Goal: Task Accomplishment & Management: Complete application form

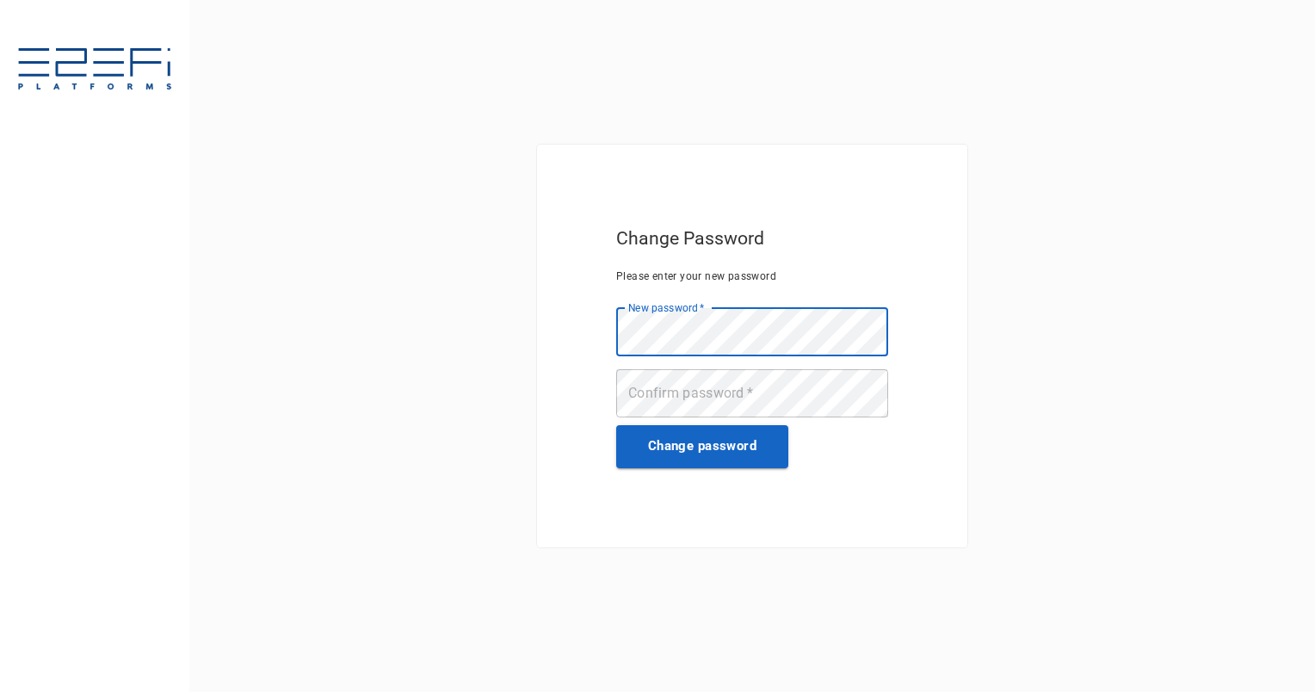
click at [725, 382] on div "Confirm password   * Confirm password   *" at bounding box center [752, 394] width 272 height 51
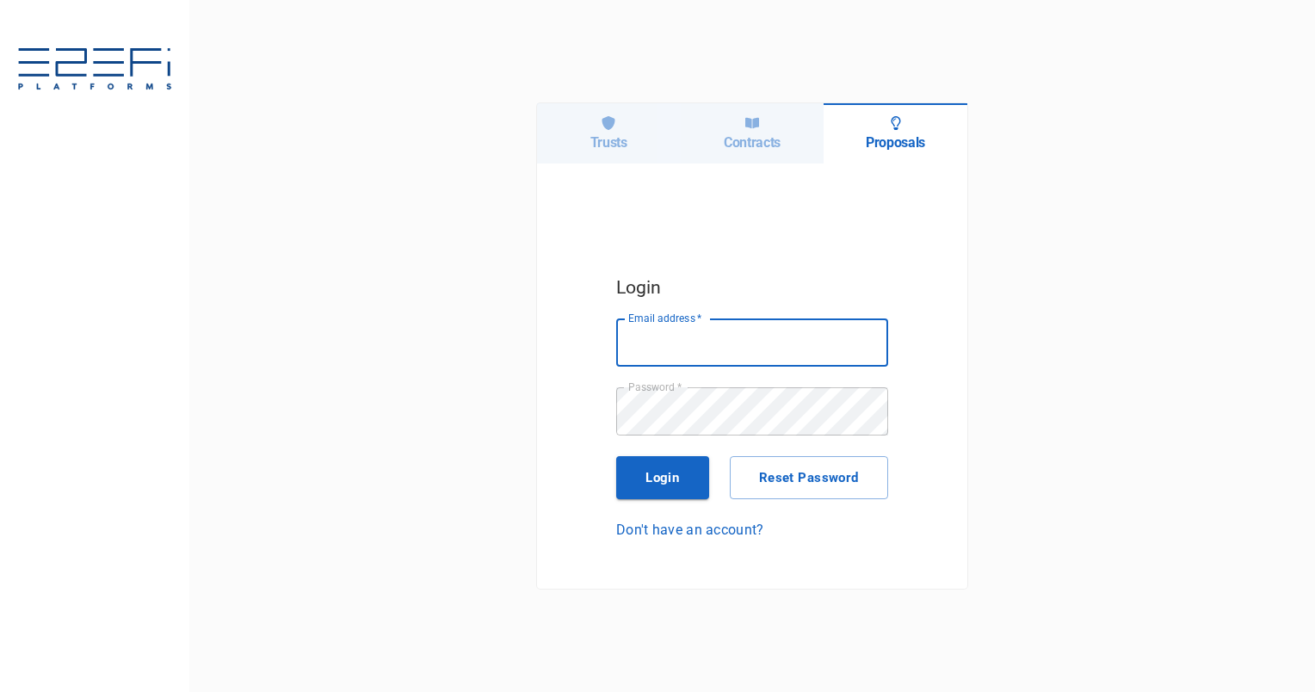
click at [700, 337] on input "Email address   *" at bounding box center [752, 342] width 272 height 48
type input "[PERSON_NAME][EMAIL_ADDRESS][PERSON_NAME][PERSON_NAME][DOMAIN_NAME]"
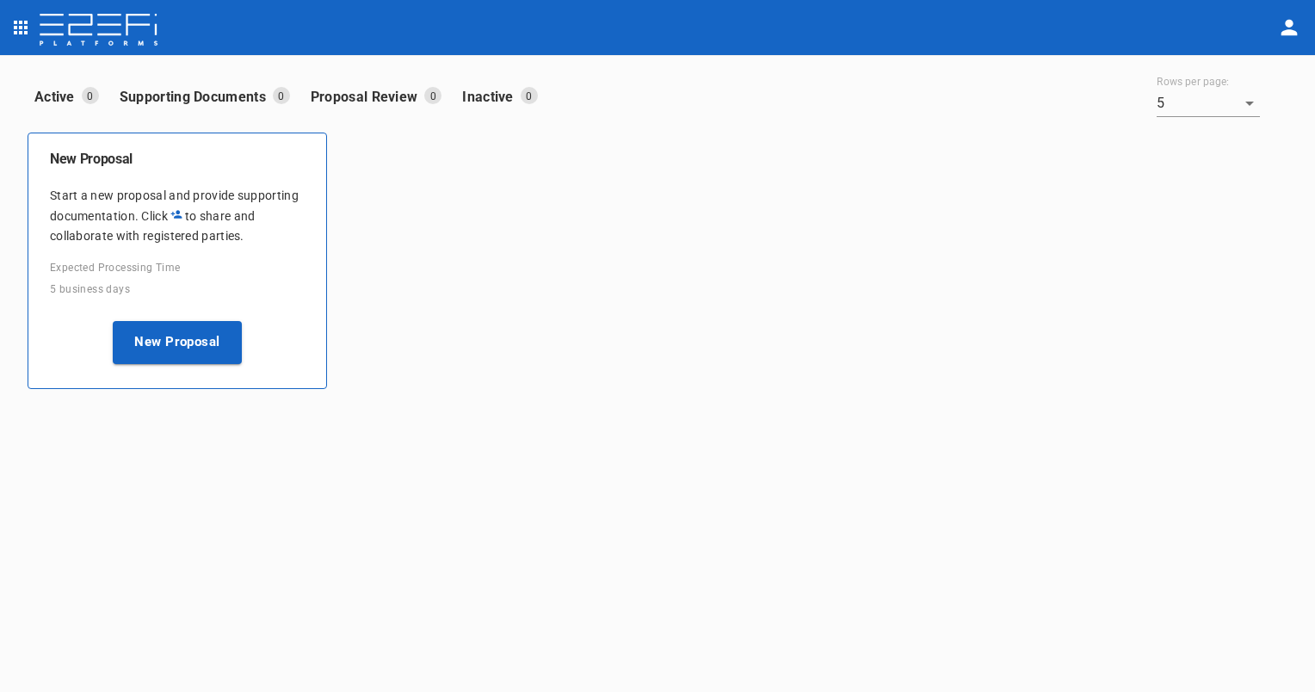
click at [72, 96] on p "Active" at bounding box center [57, 97] width 47 height 20
click at [223, 93] on p "Supporting Documents" at bounding box center [196, 97] width 153 height 20
click at [375, 96] on p "Proposal Review" at bounding box center [368, 97] width 114 height 20
click at [509, 100] on p "Inactive" at bounding box center [491, 97] width 58 height 20
click at [1291, 22] on icon "profile" at bounding box center [1290, 28] width 16 height 16
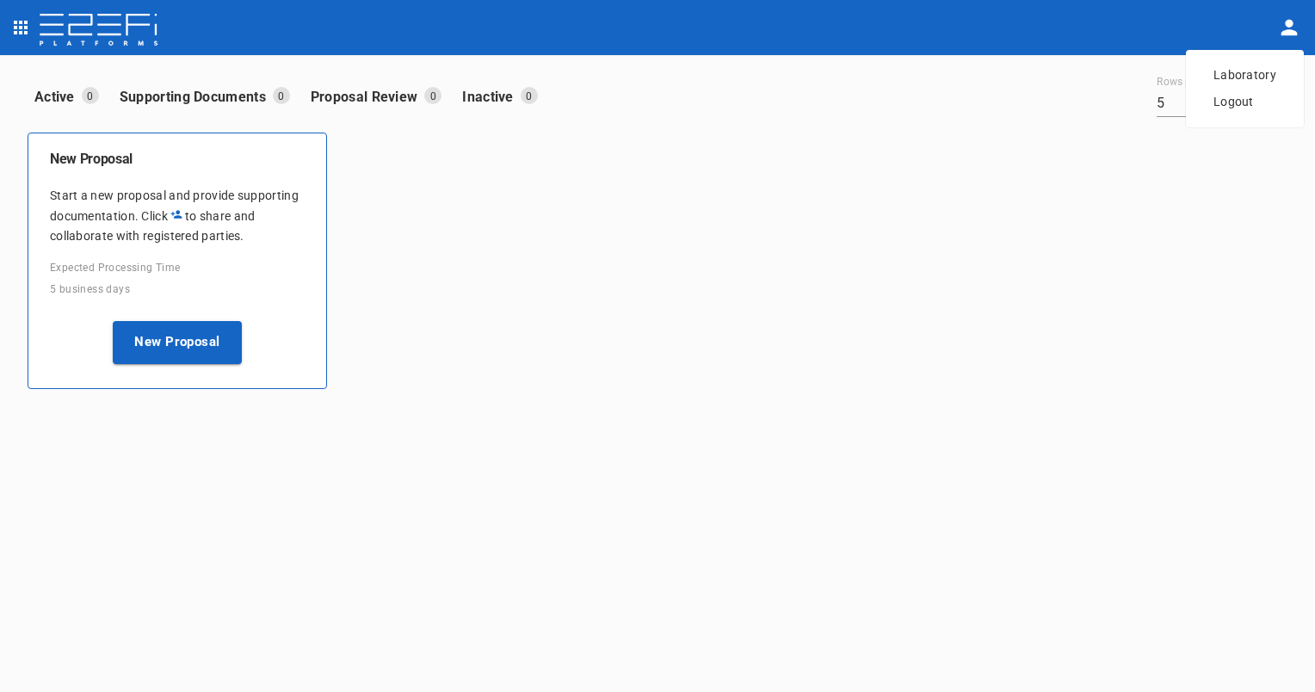
click at [1240, 69] on span "Laboratory" at bounding box center [1245, 75] width 63 height 20
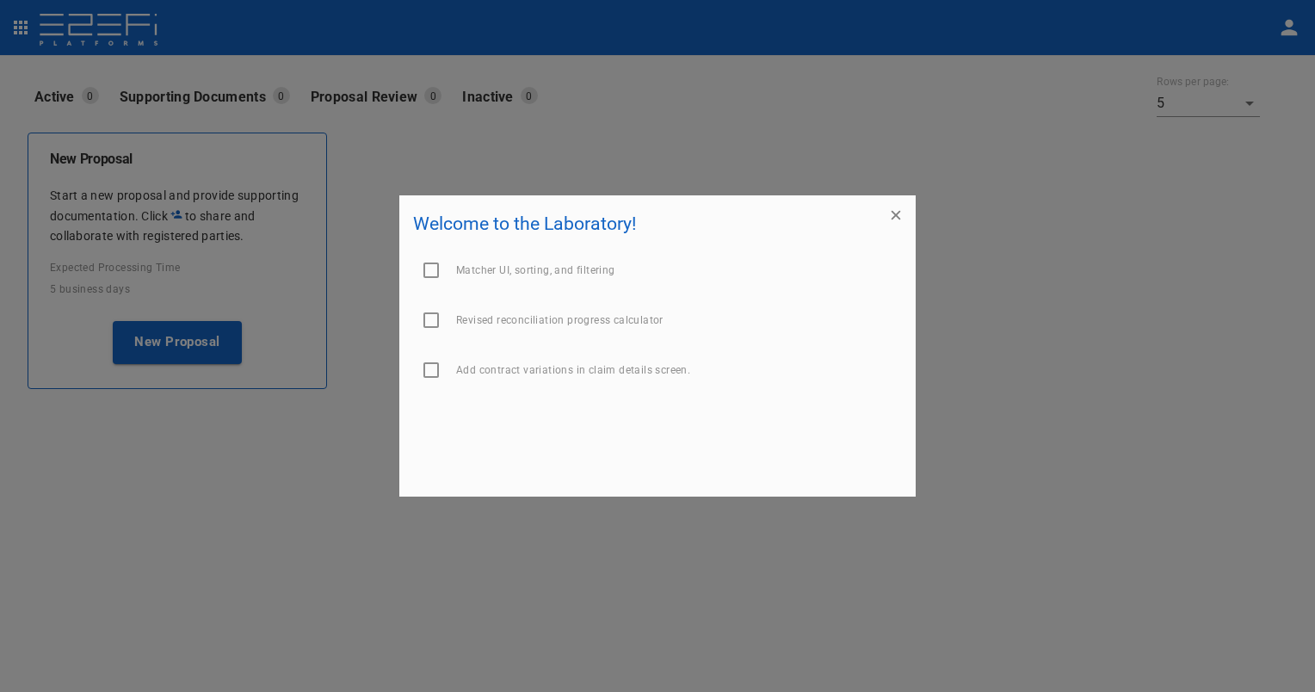
click at [944, 135] on div at bounding box center [657, 346] width 1315 height 692
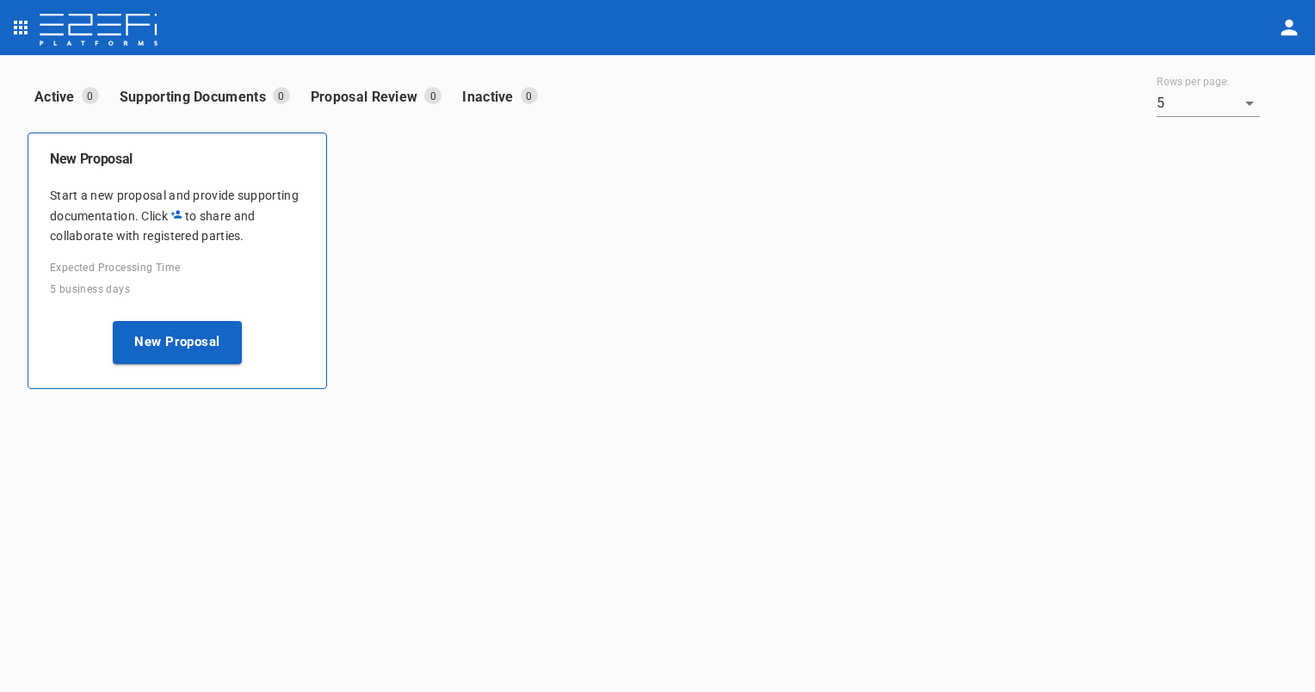
click at [134, 28] on img at bounding box center [98, 31] width 121 height 34
click at [1274, 24] on div at bounding box center [639, 28] width 1272 height 40
click at [1291, 24] on icon "profile" at bounding box center [1290, 28] width 16 height 16
click at [1241, 99] on span "Logout" at bounding box center [1245, 102] width 63 height 20
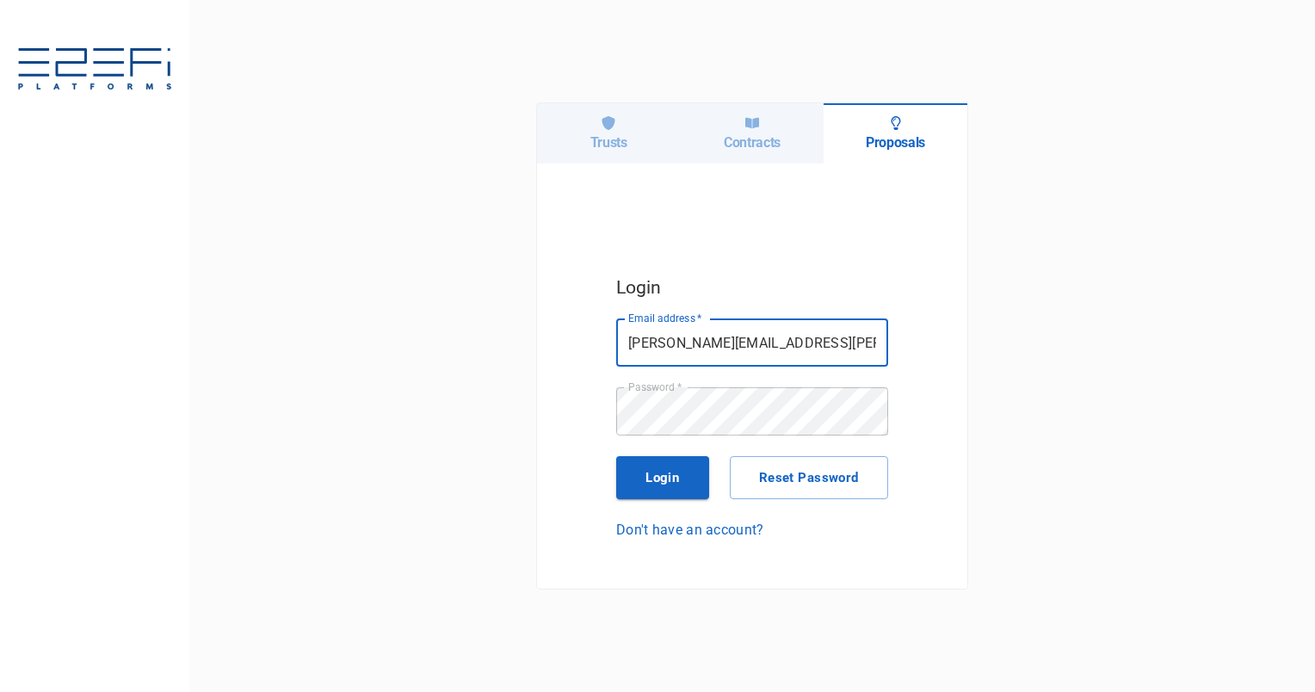
click at [616, 141] on h6 "Trusts" at bounding box center [608, 142] width 37 height 16
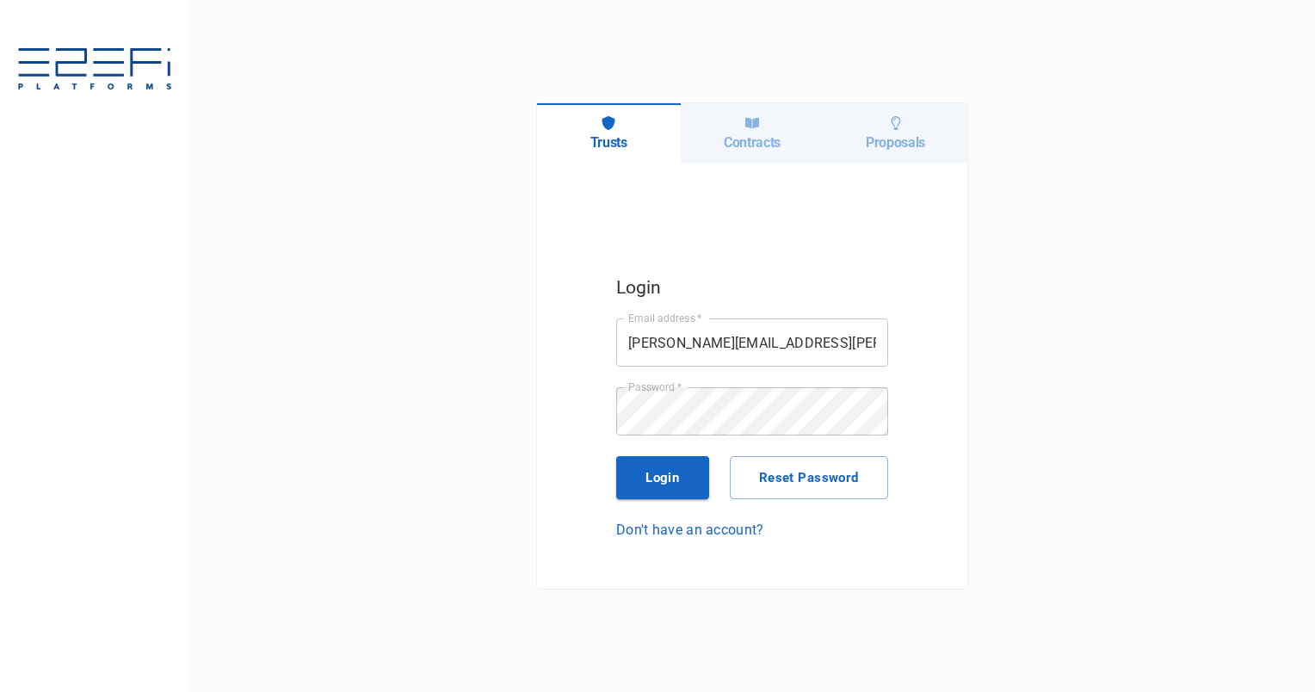
click at [689, 464] on button "Login" at bounding box center [662, 477] width 93 height 43
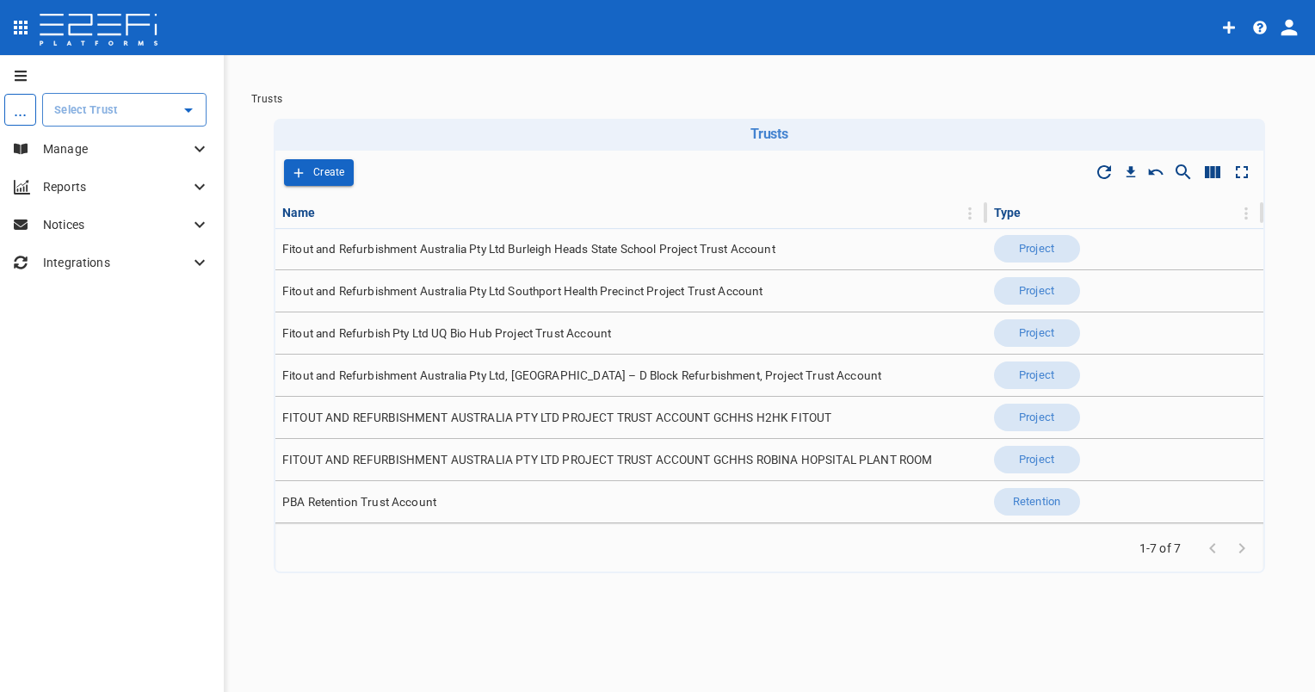
click at [534, 293] on span "Fitout and Refurbishment Australia Pty Ltd Southport Health Precinct Project Tr…" at bounding box center [522, 291] width 481 height 16
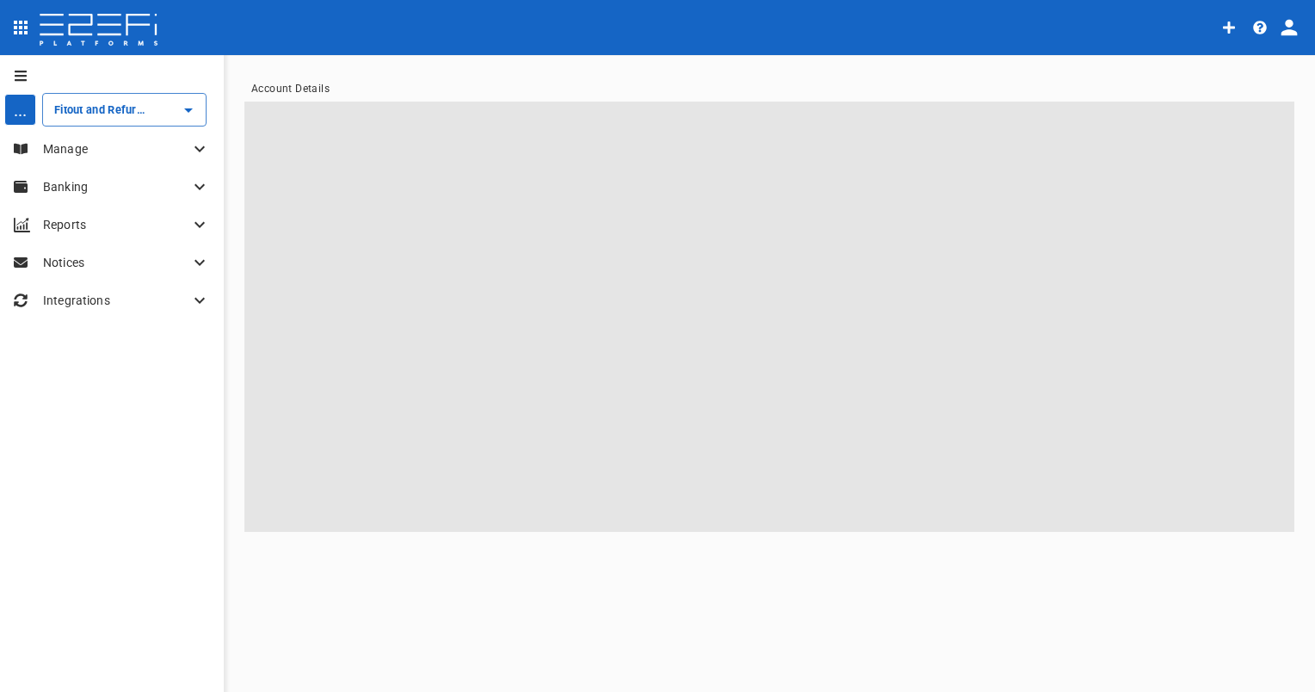
type input "Fitout and Refurbishment Australia Pty Ltd Southport Health Precinct Project Tr…"
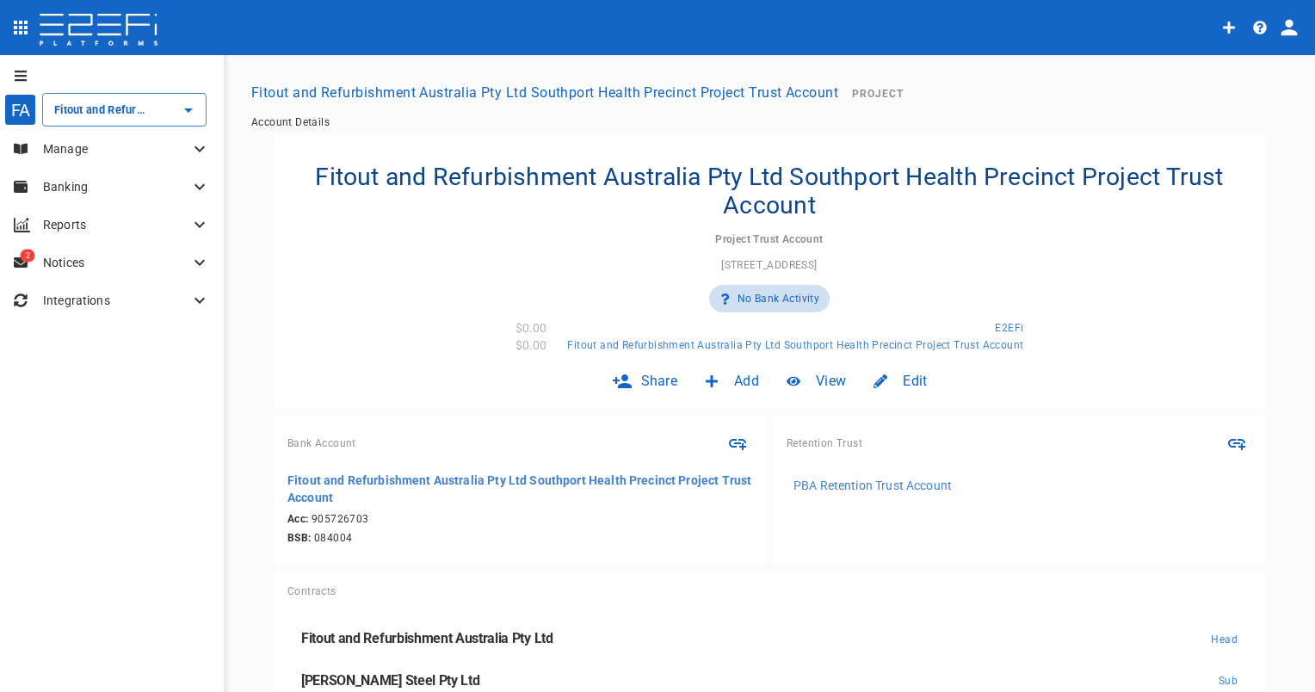
click at [141, 141] on p "Manage" at bounding box center [116, 148] width 146 height 17
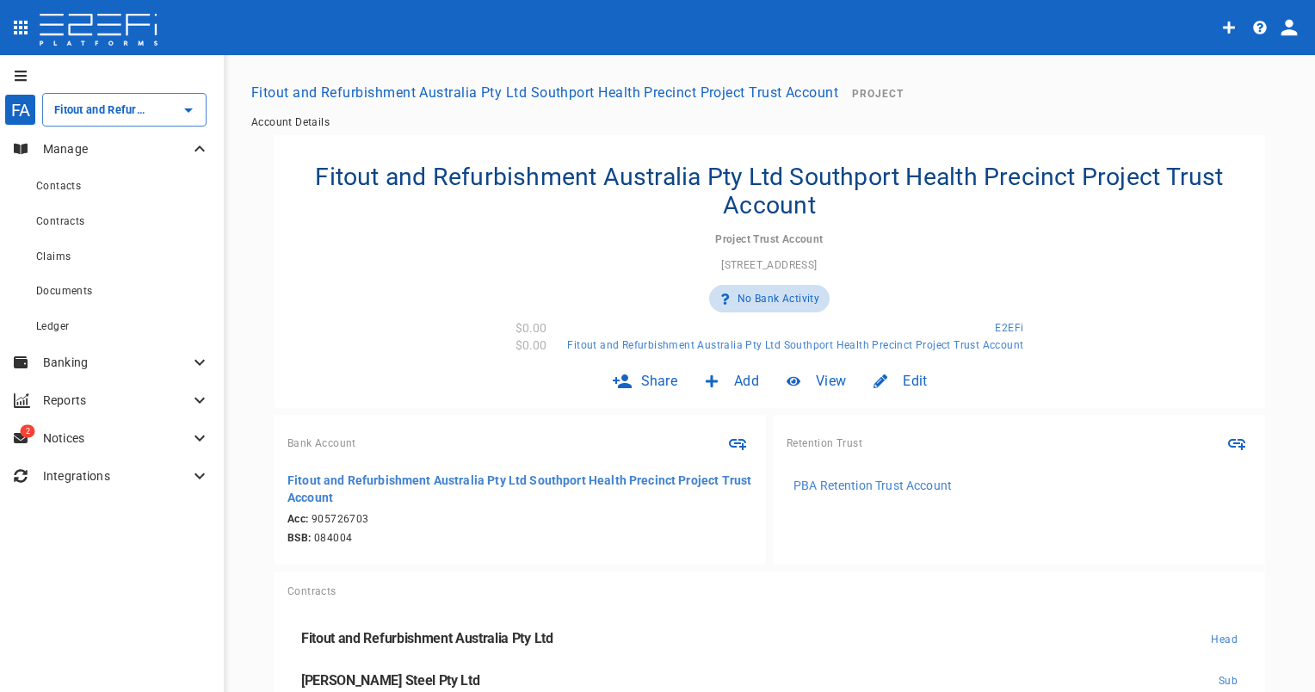
click at [114, 182] on div "Contacts" at bounding box center [123, 186] width 174 height 22
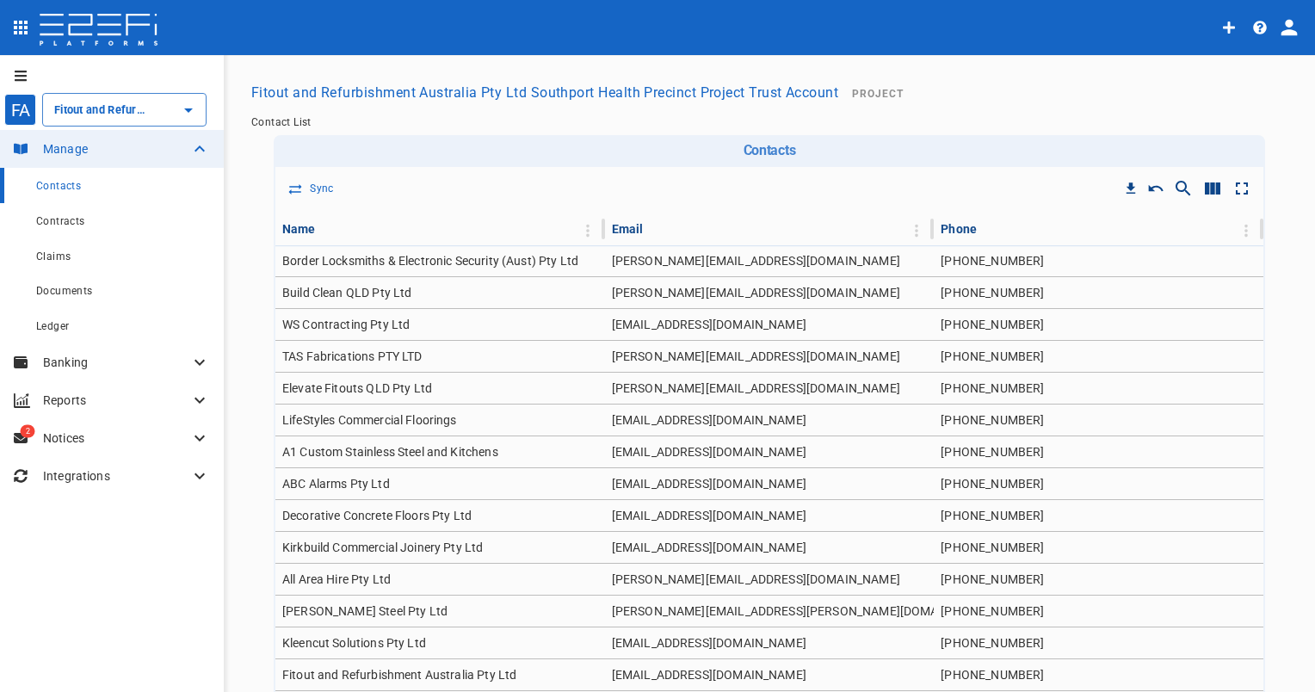
click at [797, 93] on button "Fitout and Refurbishment Australia Pty Ltd Southport Health Precinct Project Tr…" at bounding box center [544, 93] width 601 height 34
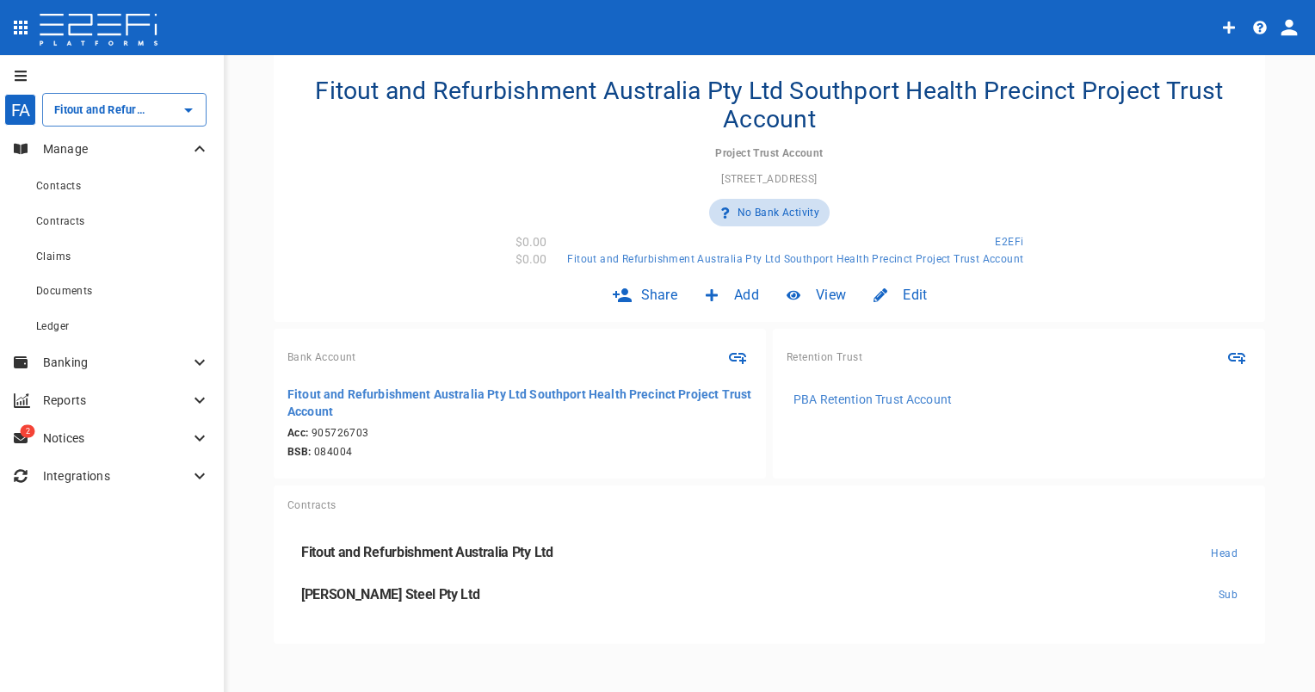
scroll to position [95, 0]
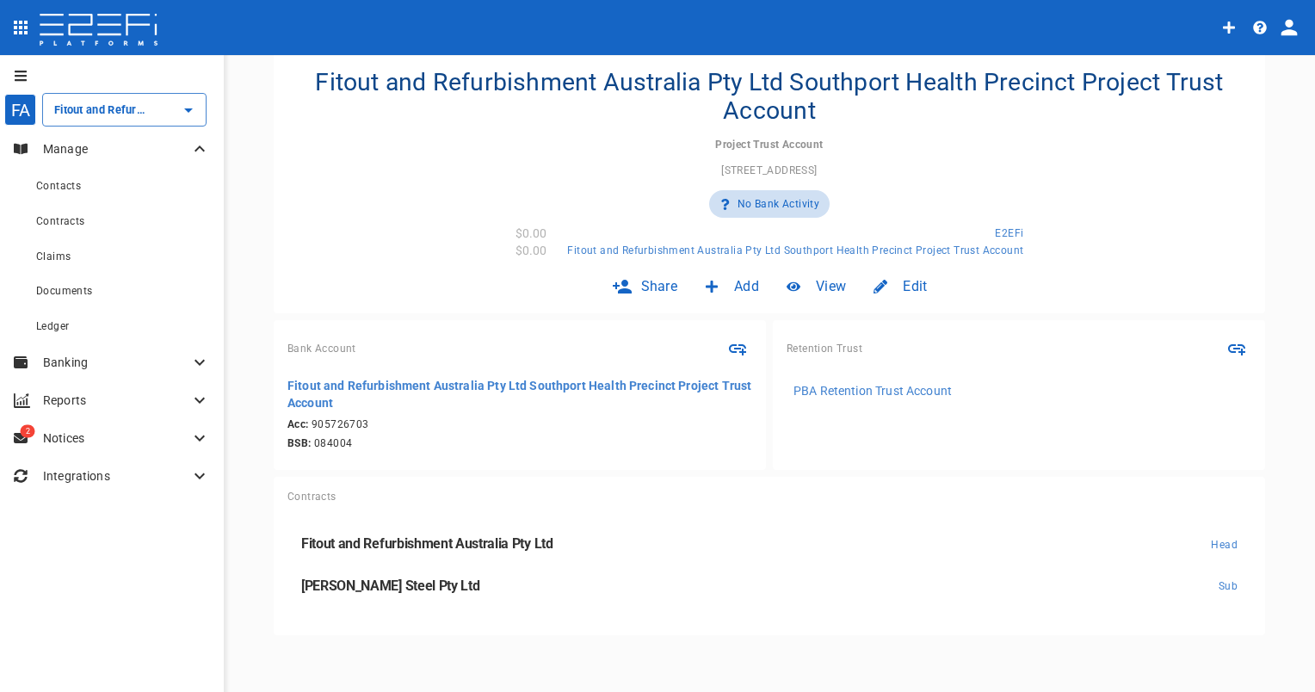
click at [565, 523] on link "Fitout and Refurbishment Australia Pty Ltd Head" at bounding box center [769, 544] width 964 height 42
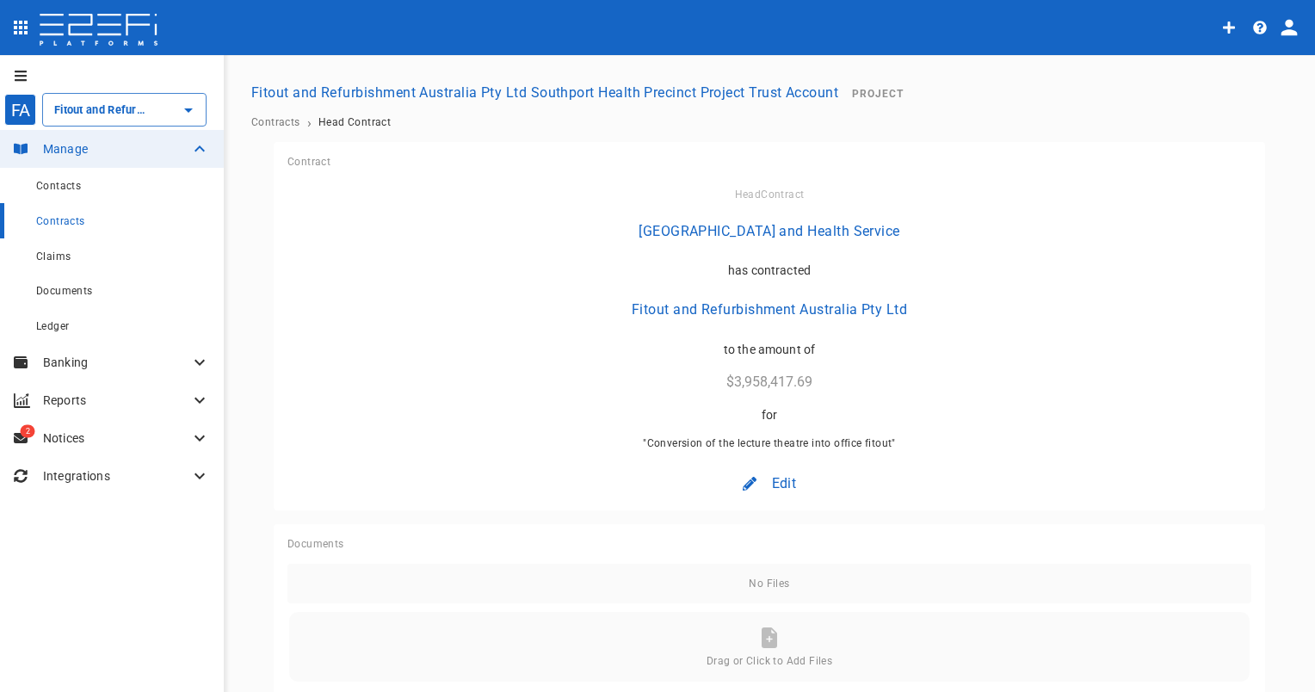
click at [292, 118] on span "Contracts" at bounding box center [275, 122] width 49 height 12
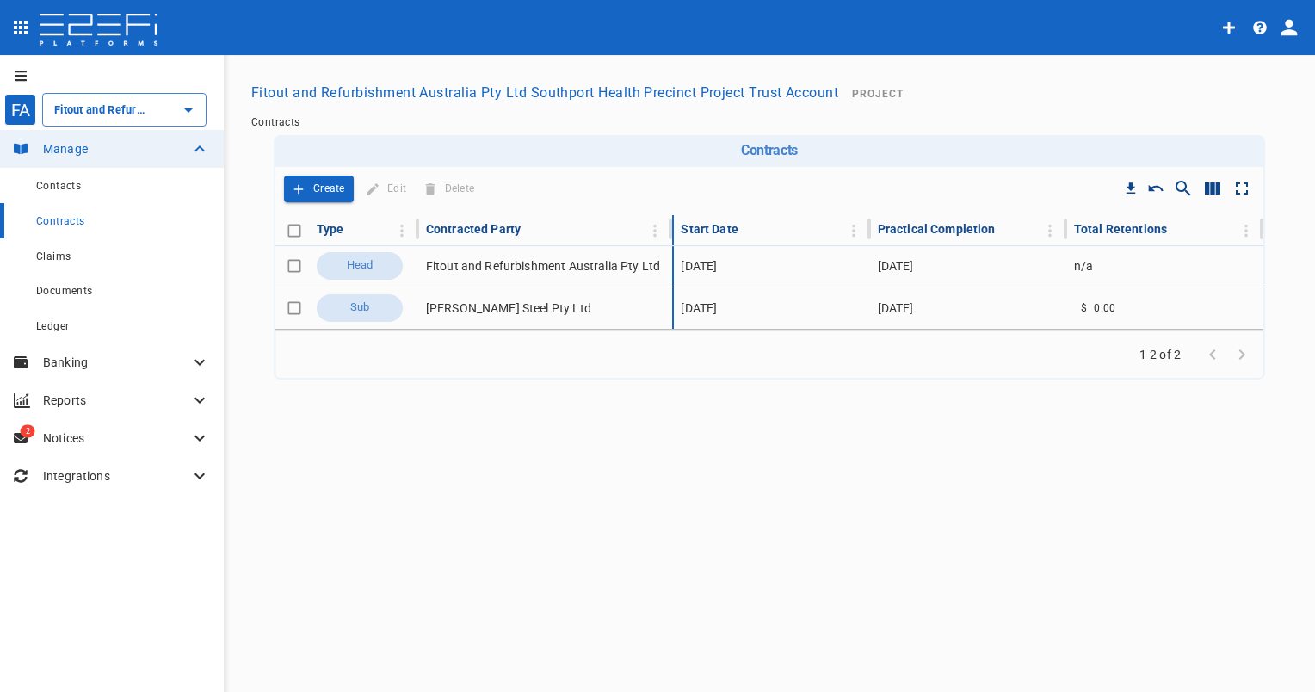
drag, startPoint x: 633, startPoint y: 227, endPoint x: 678, endPoint y: 232, distance: 45.9
click at [678, 232] on tr "Type Contracted Party Start Date Practical Completion Total Retentions" at bounding box center [769, 229] width 988 height 29
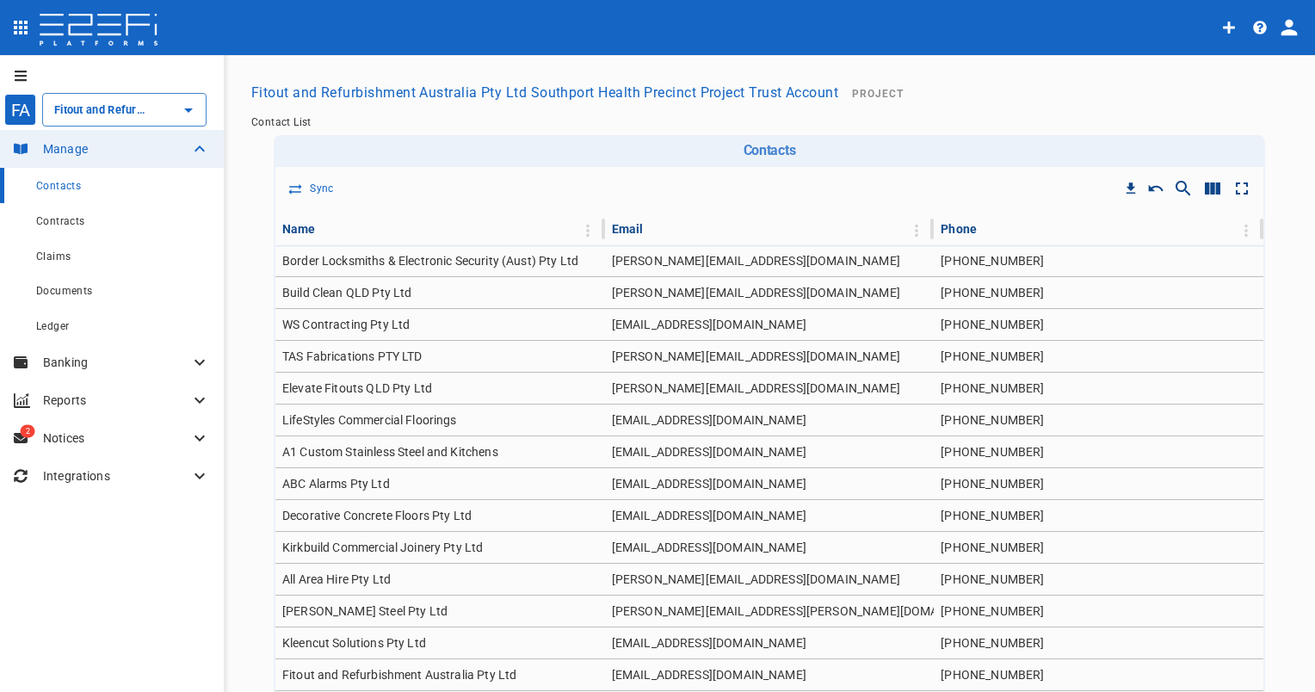
type input "Fitout and Refurbishment Australia Pty Ltd Southport Health Precinct Project Tr…"
click at [355, 349] on td "TAS Fabrications PTY LTD" at bounding box center [440, 356] width 330 height 31
click at [80, 155] on p "Manage" at bounding box center [116, 148] width 146 height 17
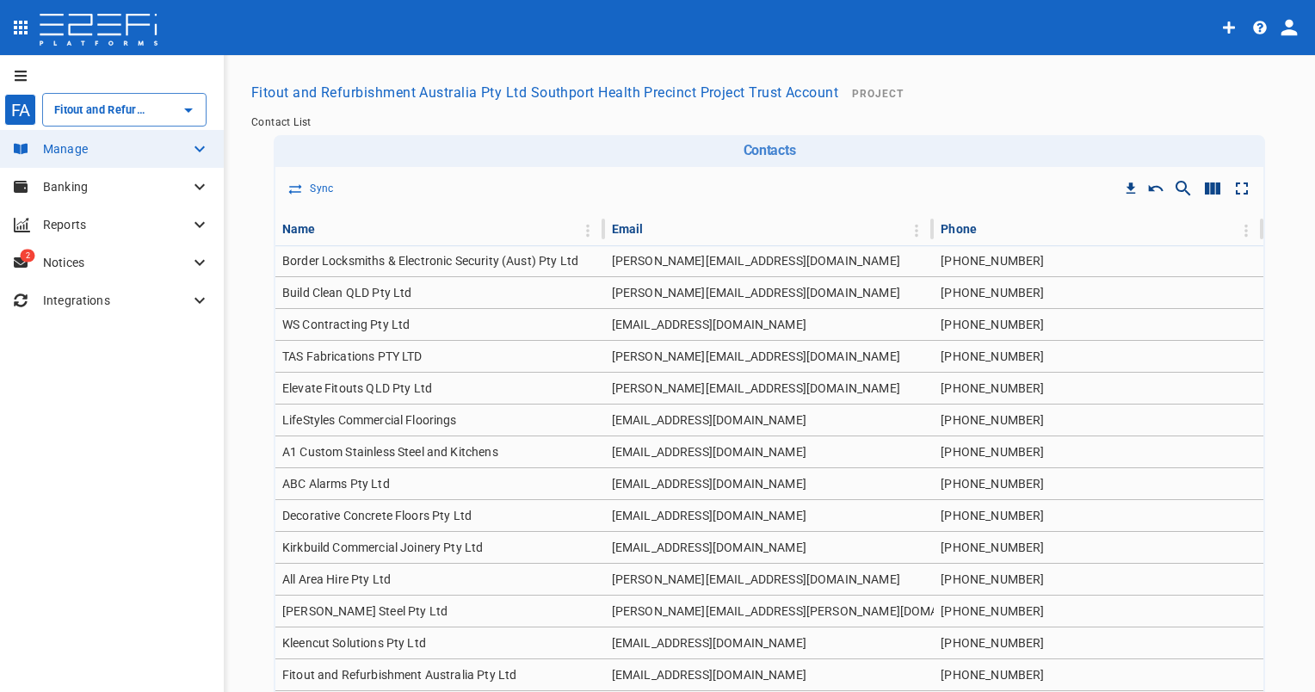
click at [92, 148] on p "Manage" at bounding box center [116, 148] width 146 height 17
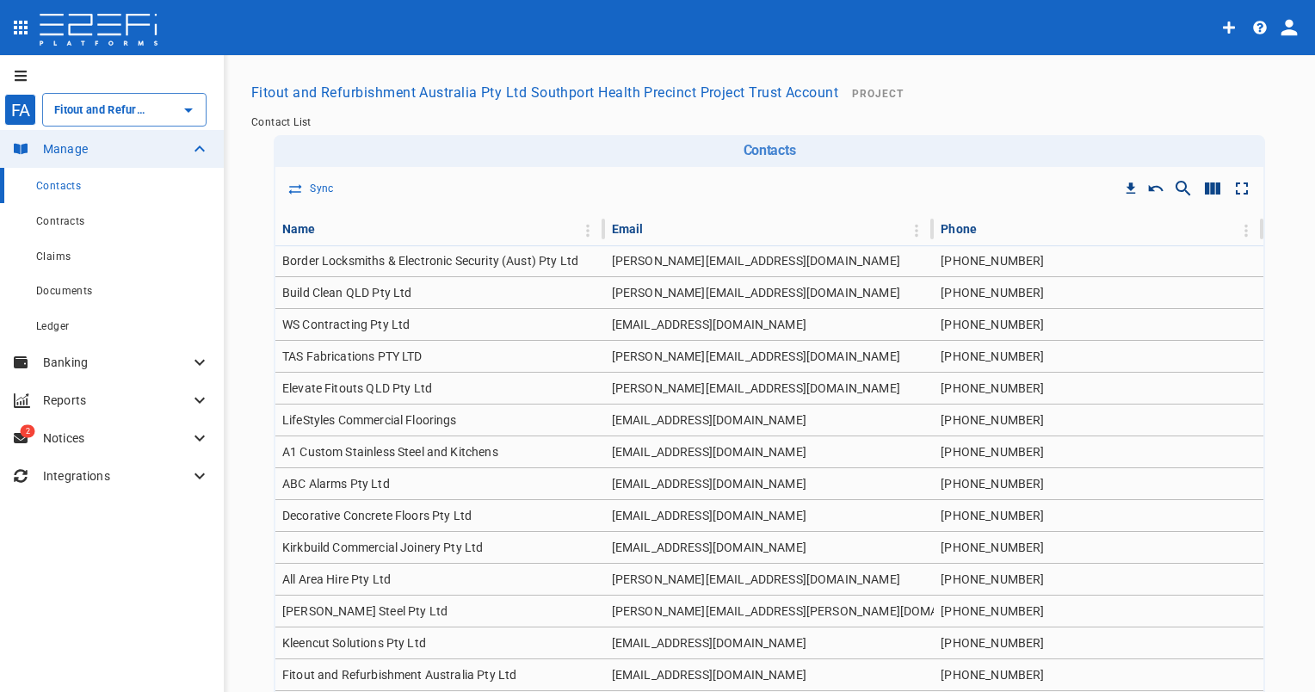
click at [83, 182] on div "Contacts" at bounding box center [123, 186] width 174 height 22
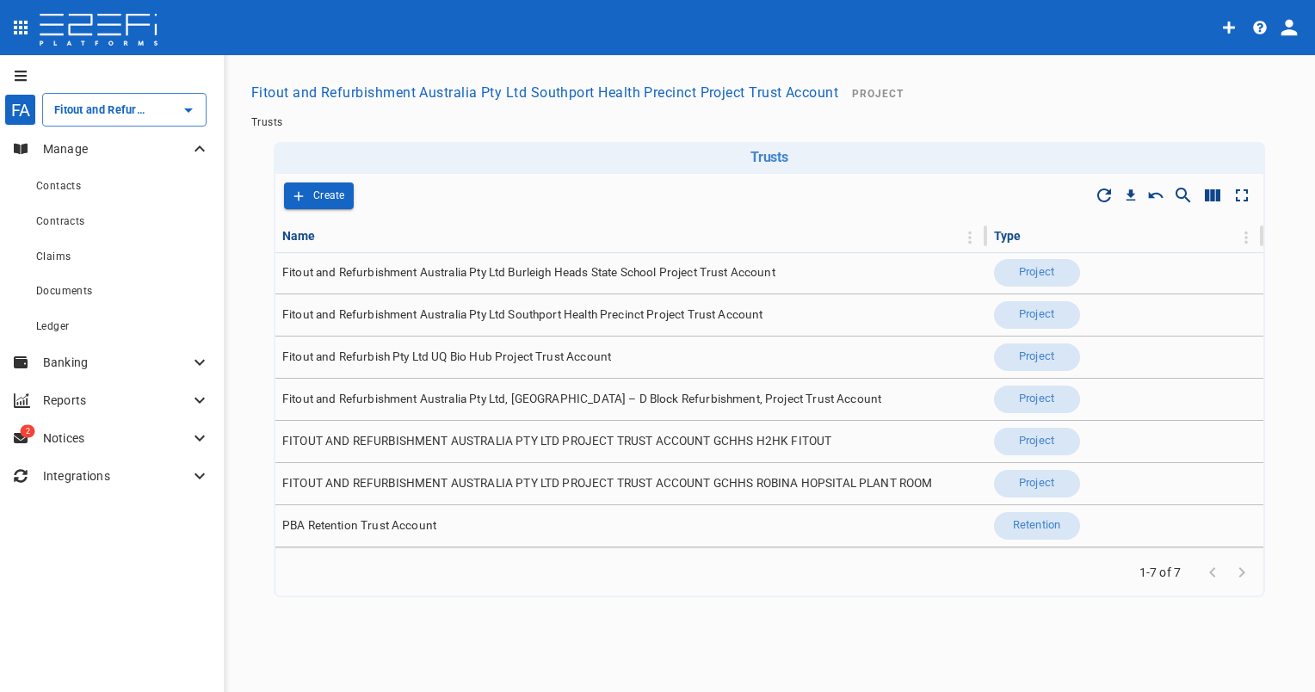
click at [422, 392] on span "Fitout and Refurbishment Australia Pty Ltd, [GEOGRAPHIC_DATA] – D Block Refurbi…" at bounding box center [581, 399] width 599 height 16
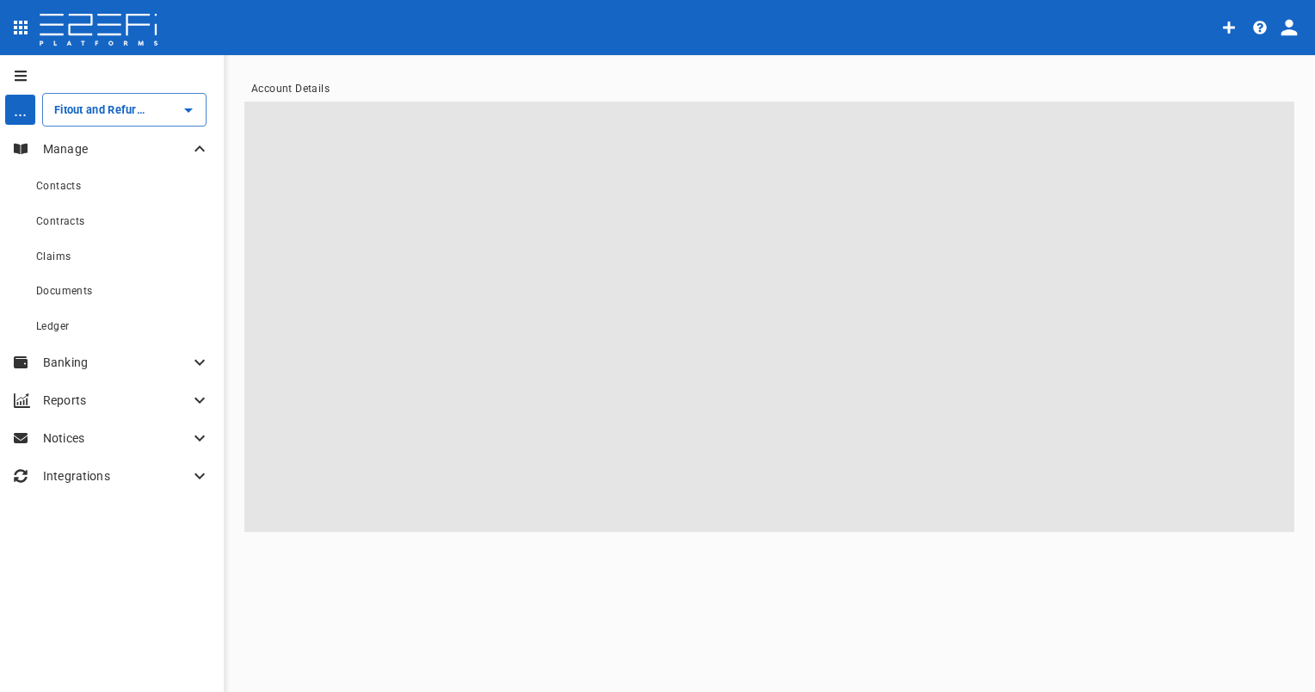
type input "Fitout and Refurbishment Australia Pty Ltd, [GEOGRAPHIC_DATA] – D Block Refurbi…"
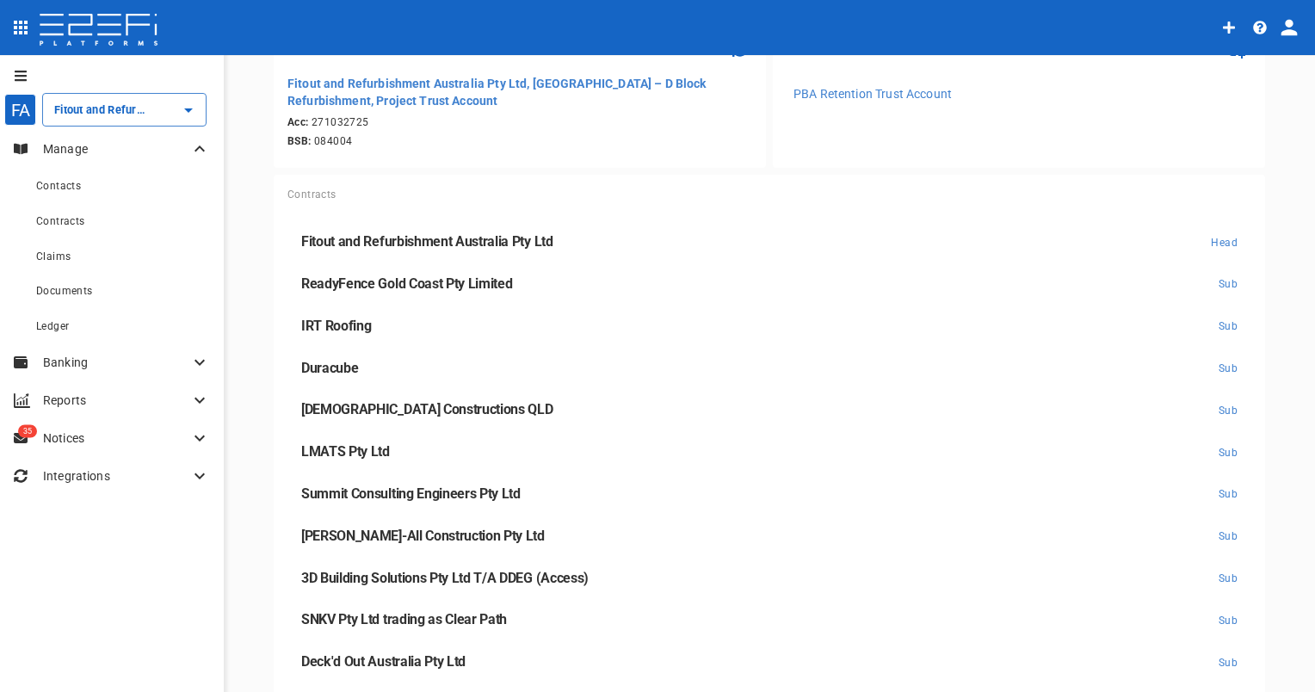
scroll to position [430, 0]
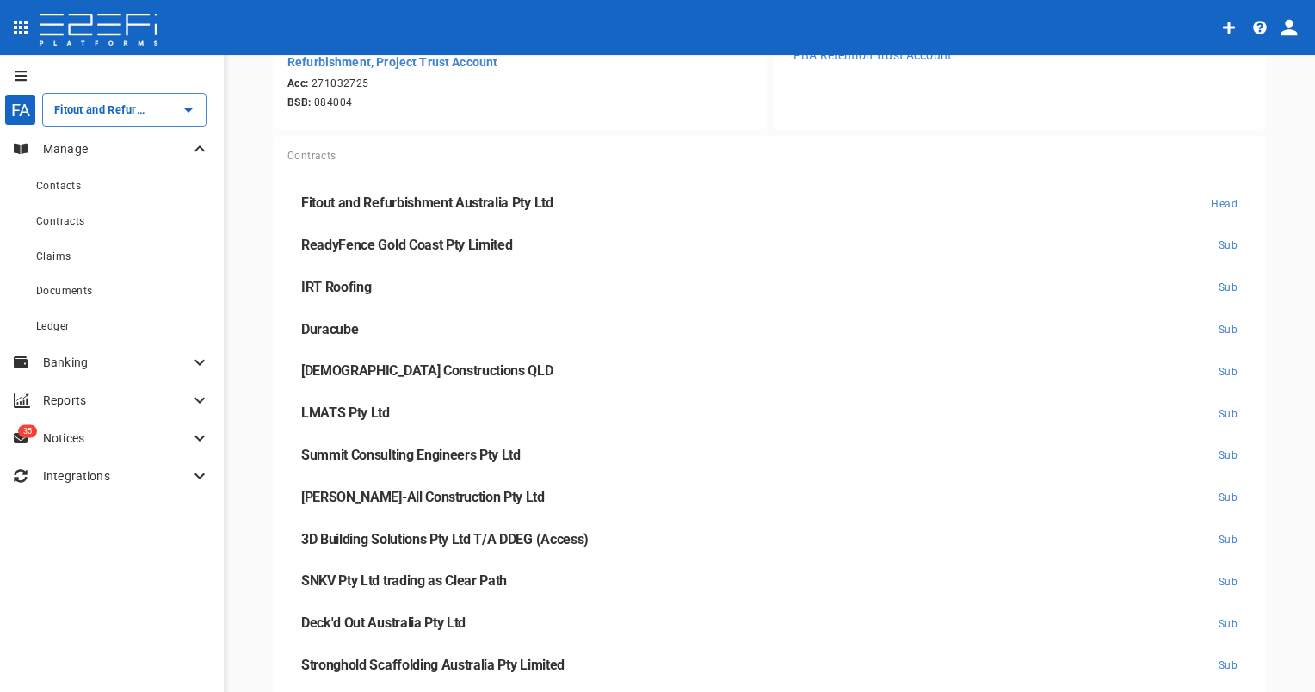
click at [394, 372] on span "[DEMOGRAPHIC_DATA] Constructions QLD" at bounding box center [426, 370] width 251 height 16
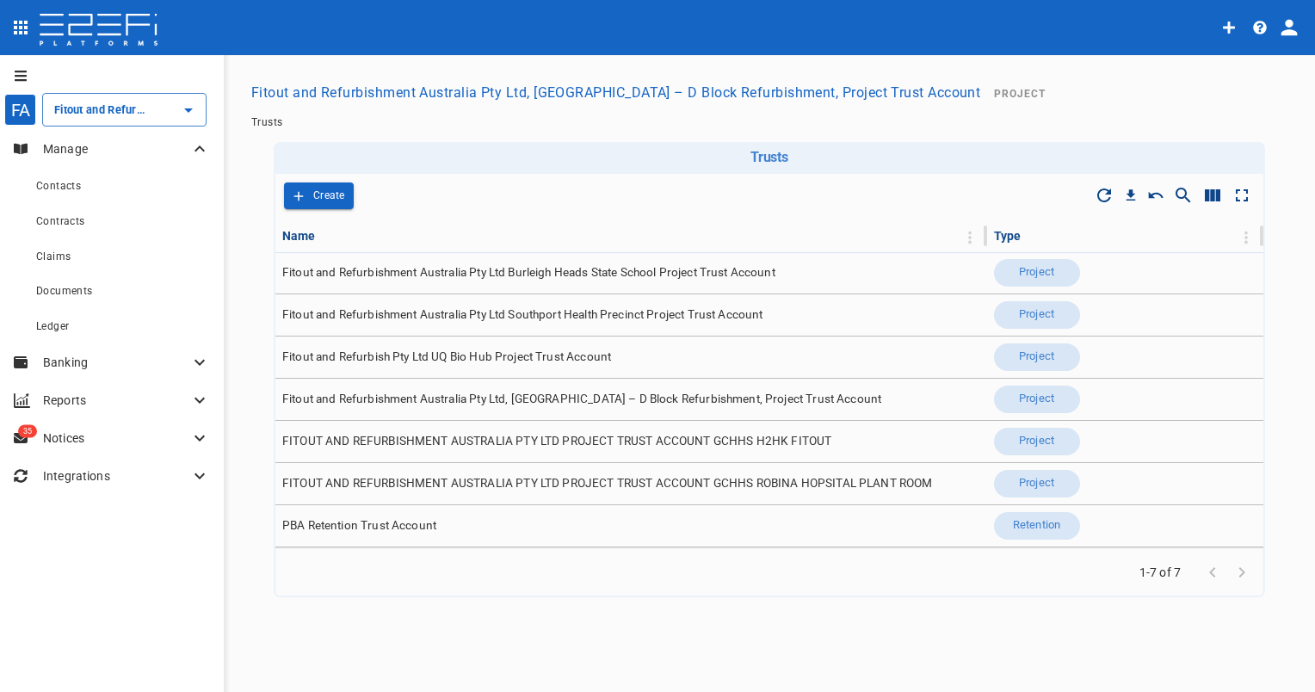
click at [518, 322] on span "Fitout and Refurbishment Australia Pty Ltd Southport Health Precinct Project Tr…" at bounding box center [522, 314] width 481 height 16
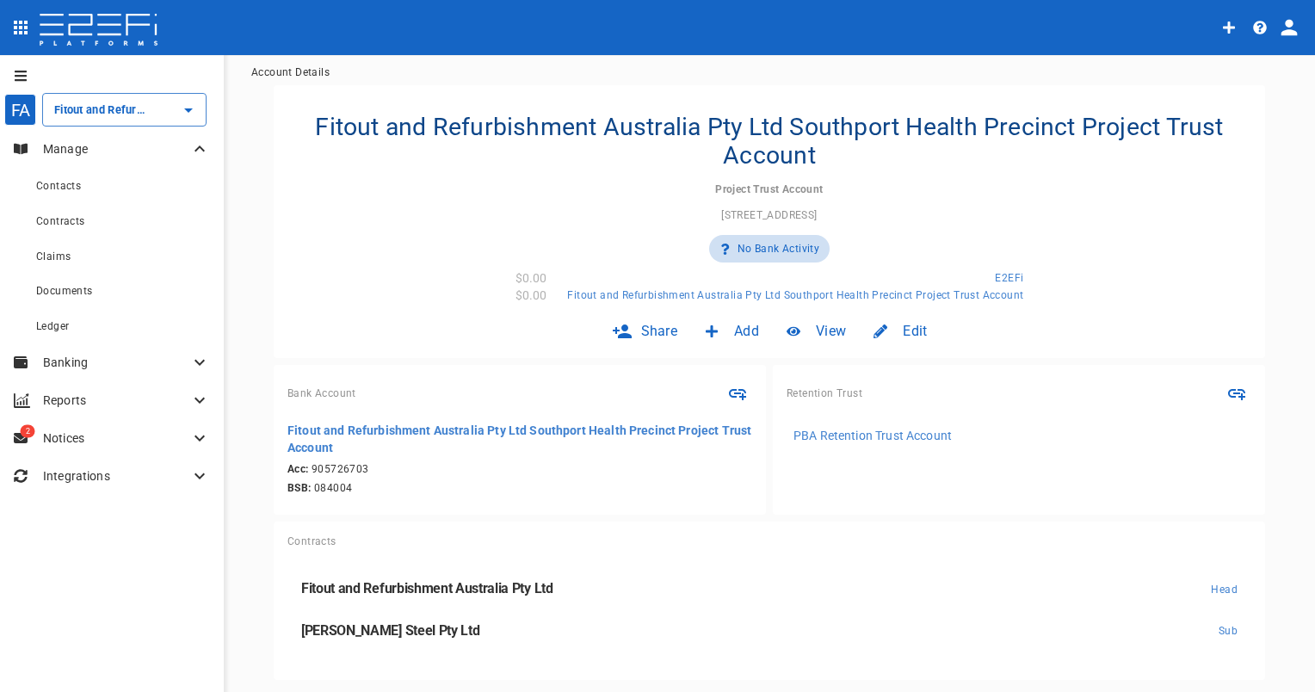
scroll to position [95, 0]
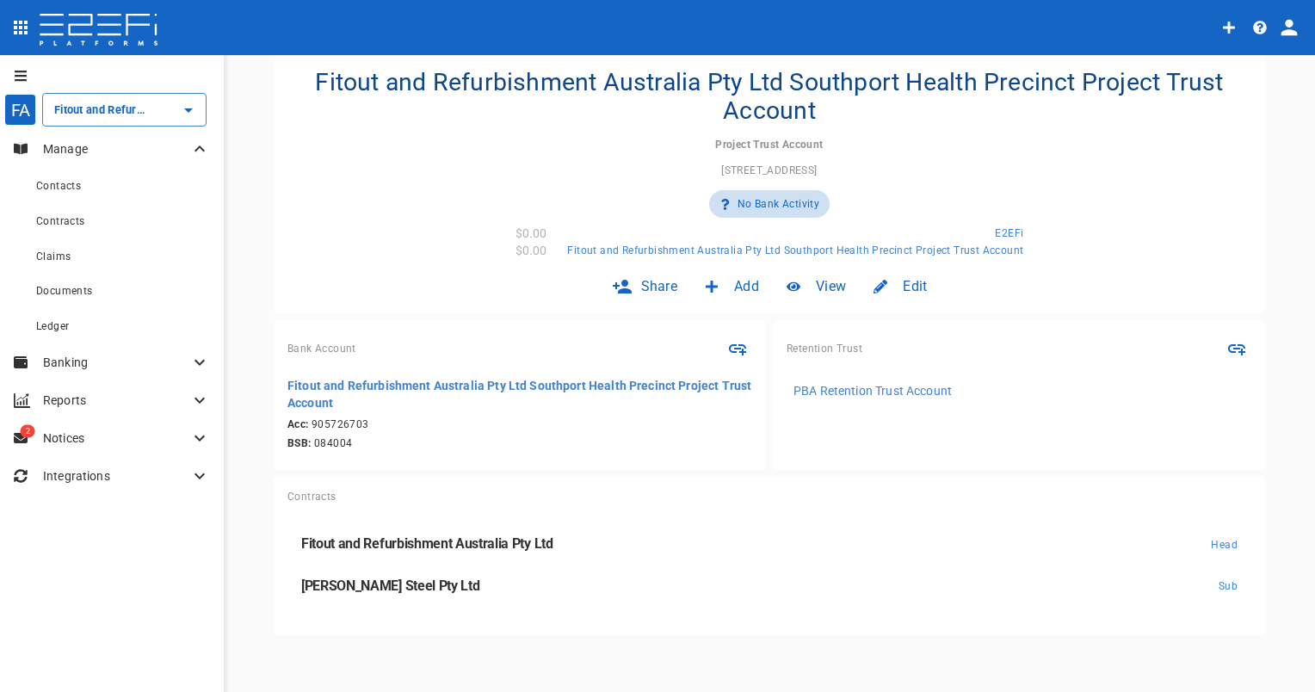
click at [454, 527] on link "Fitout and Refurbishment Australia Pty Ltd Head" at bounding box center [769, 544] width 964 height 42
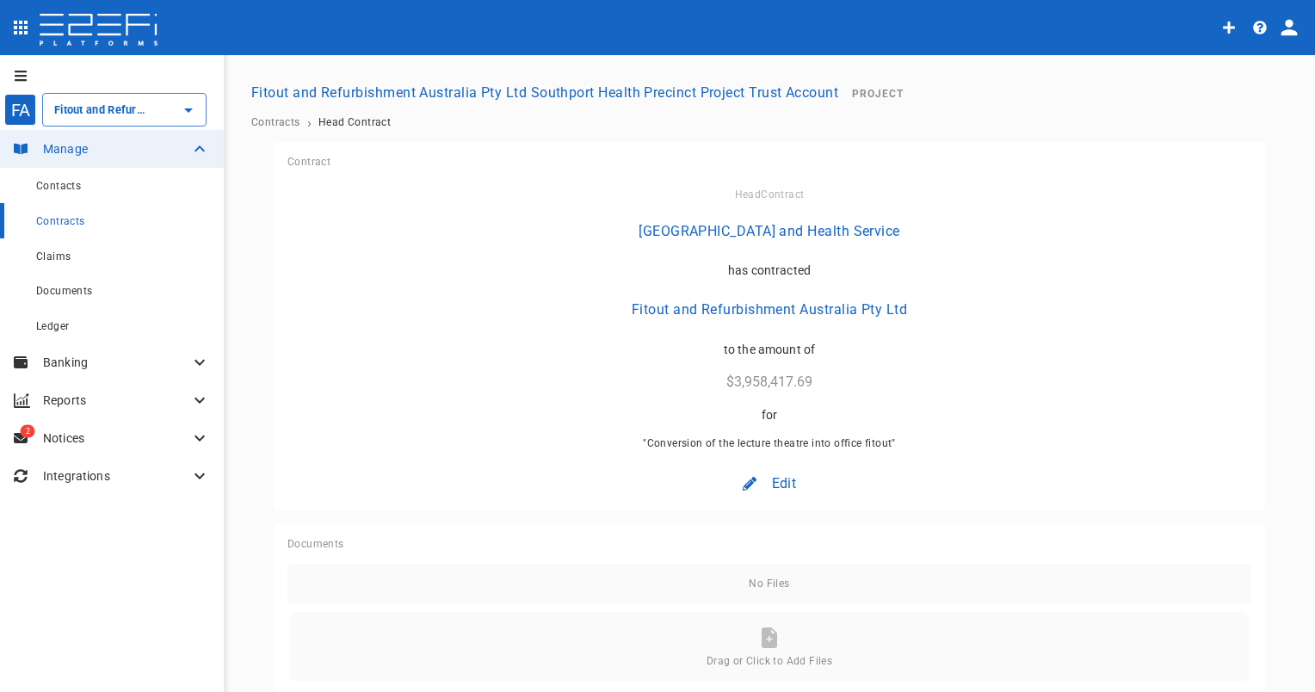
click at [289, 125] on span "Contracts" at bounding box center [275, 122] width 49 height 12
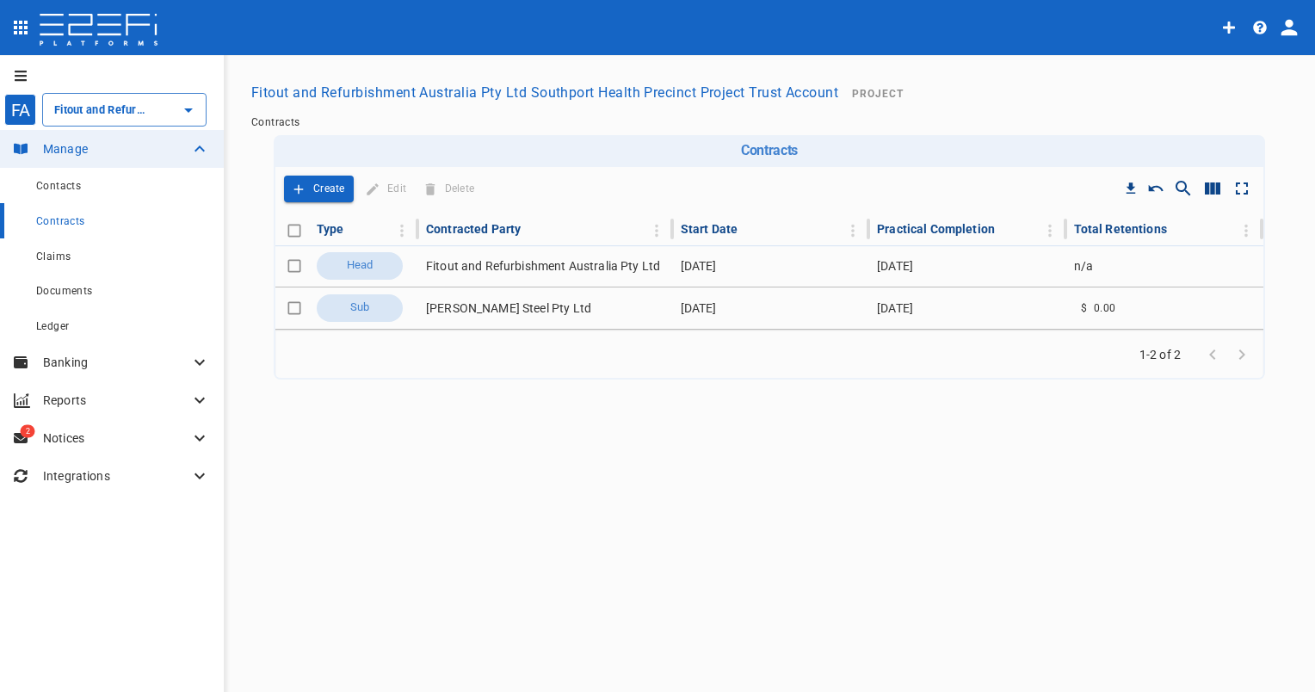
click at [321, 196] on p "Create" at bounding box center [329, 189] width 32 height 20
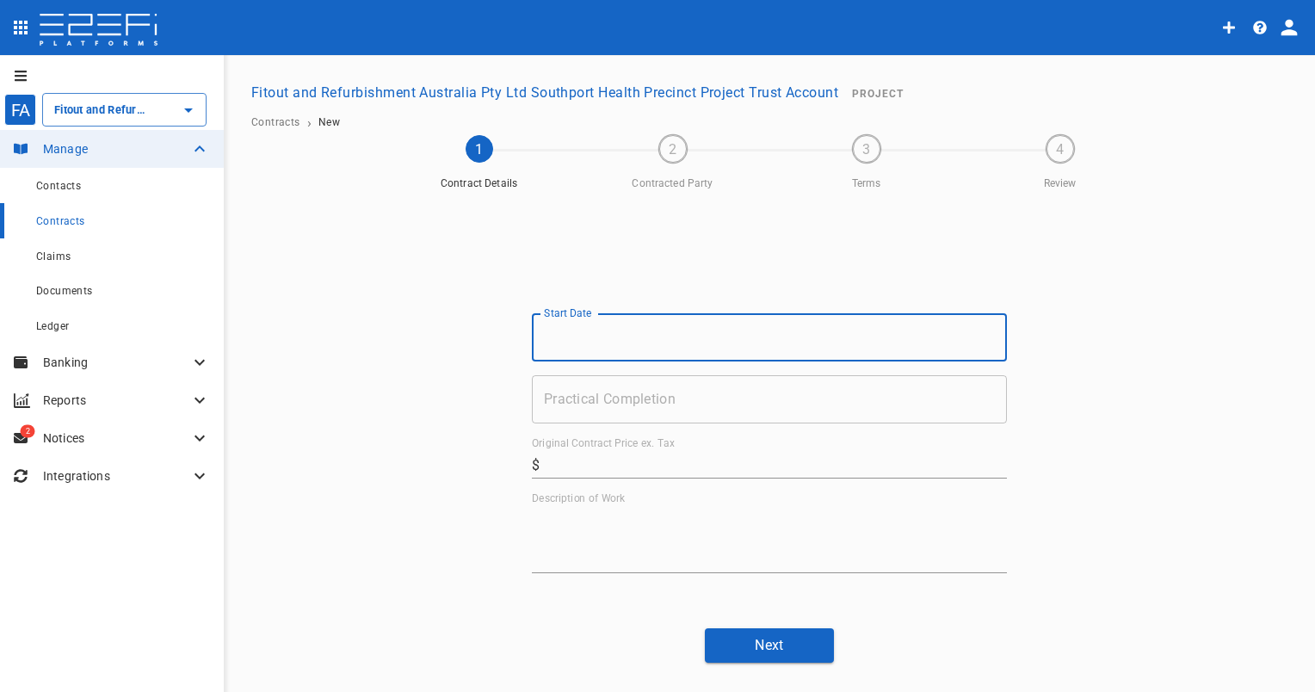
click at [613, 345] on input "Start Date" at bounding box center [769, 337] width 475 height 48
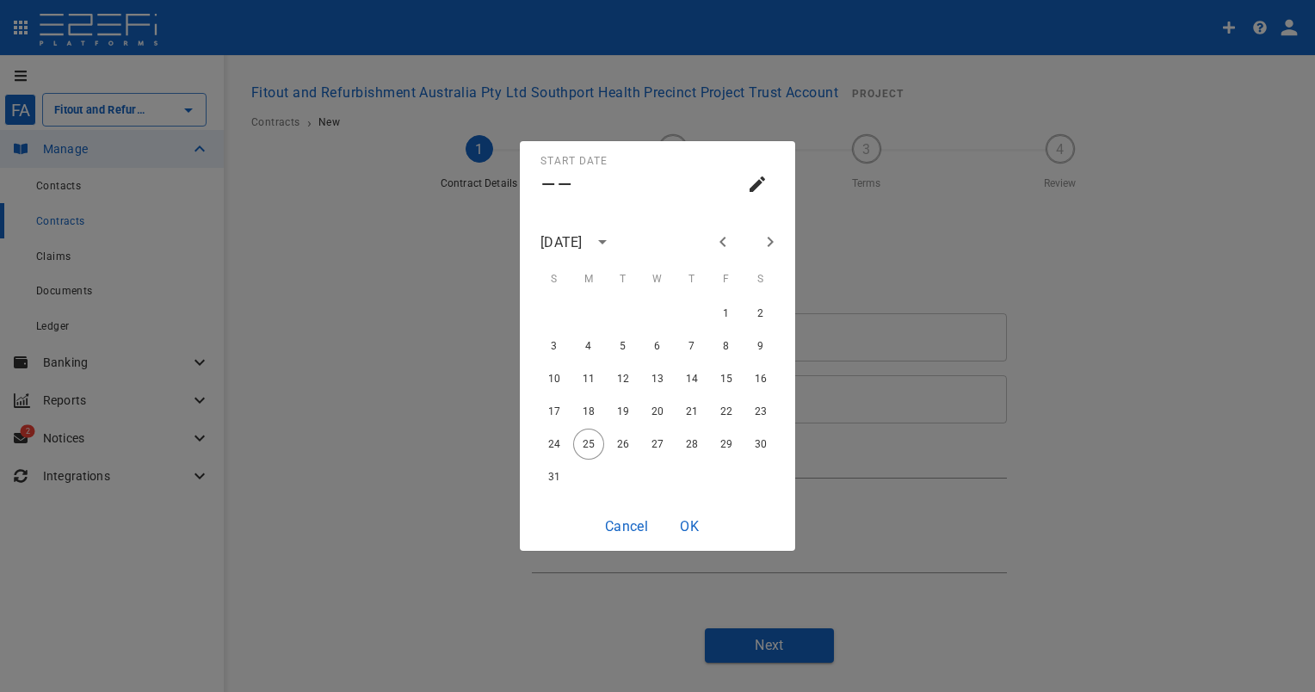
click at [583, 246] on div "[DATE]" at bounding box center [562, 242] width 42 height 20
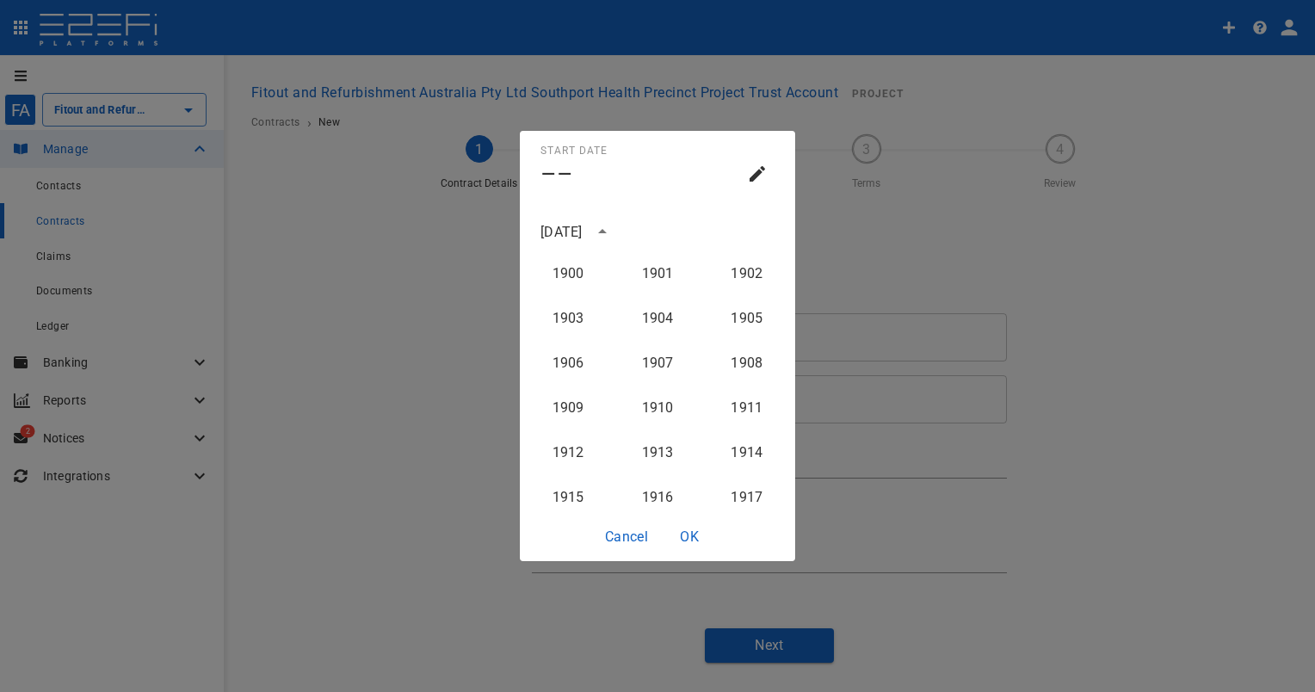
scroll to position [1727, 0]
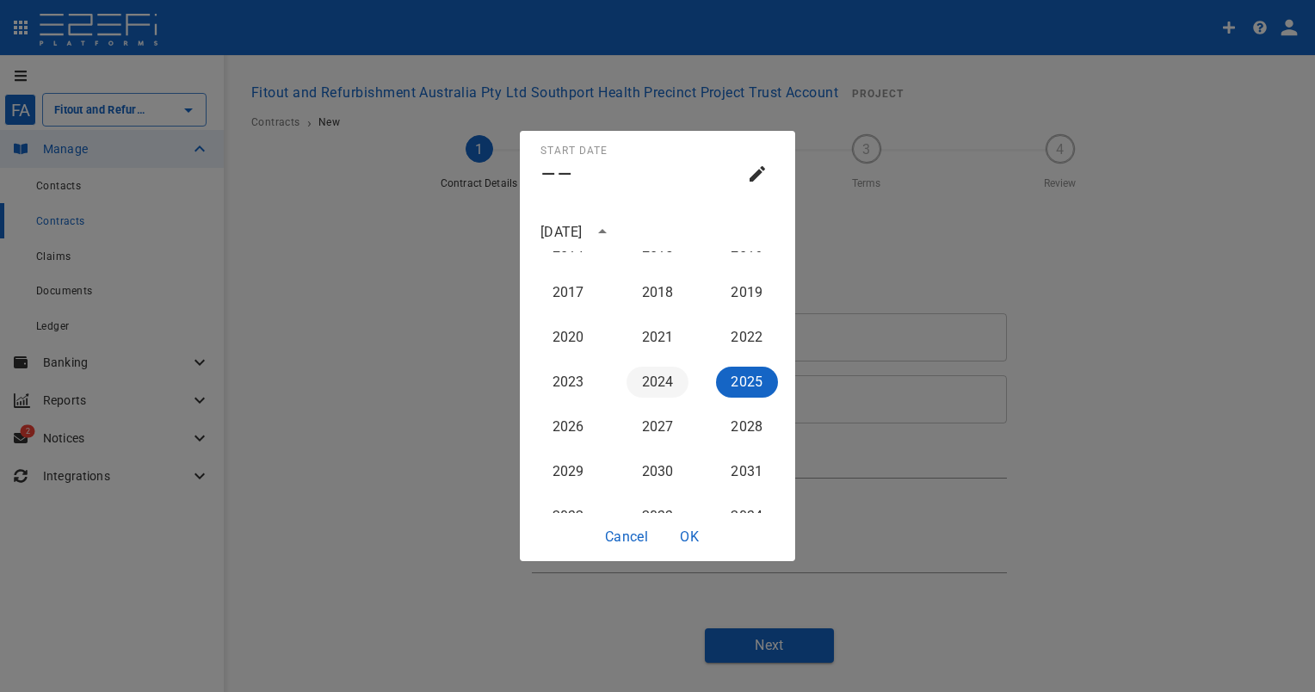
click at [656, 374] on button "2024" at bounding box center [658, 382] width 62 height 31
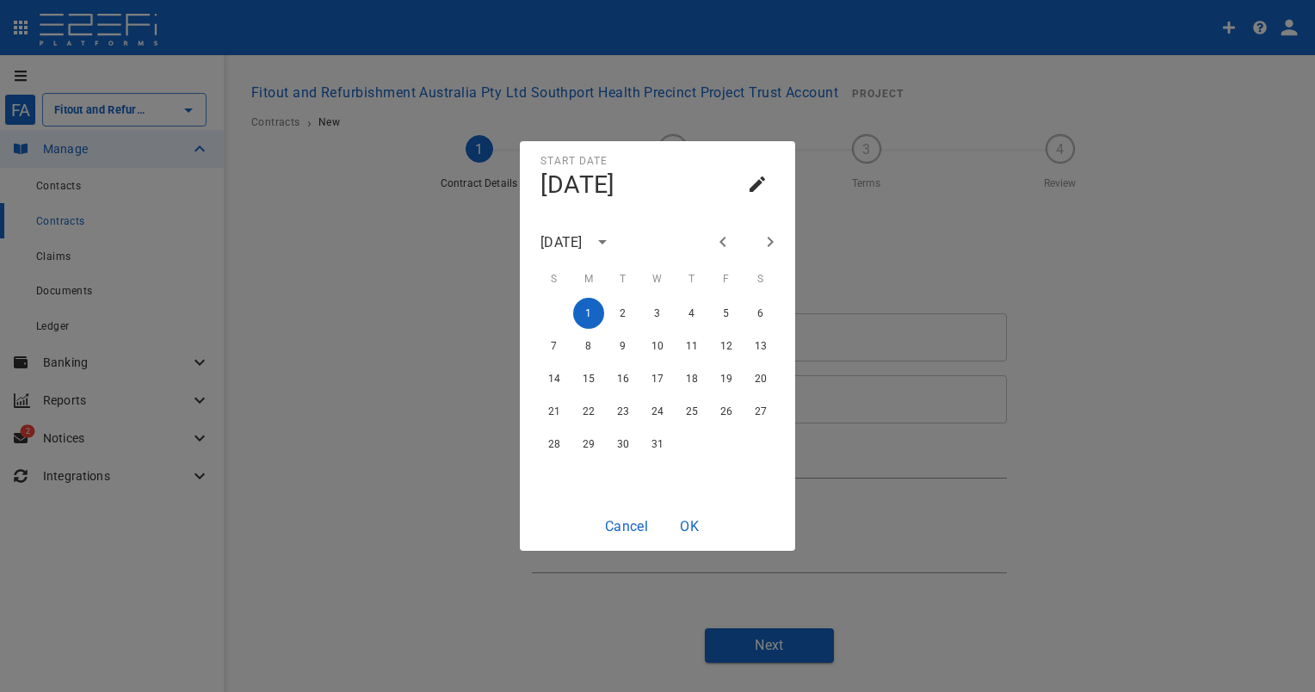
click at [599, 310] on button "1" at bounding box center [588, 313] width 31 height 31
click at [699, 522] on button "OK" at bounding box center [689, 527] width 55 height 34
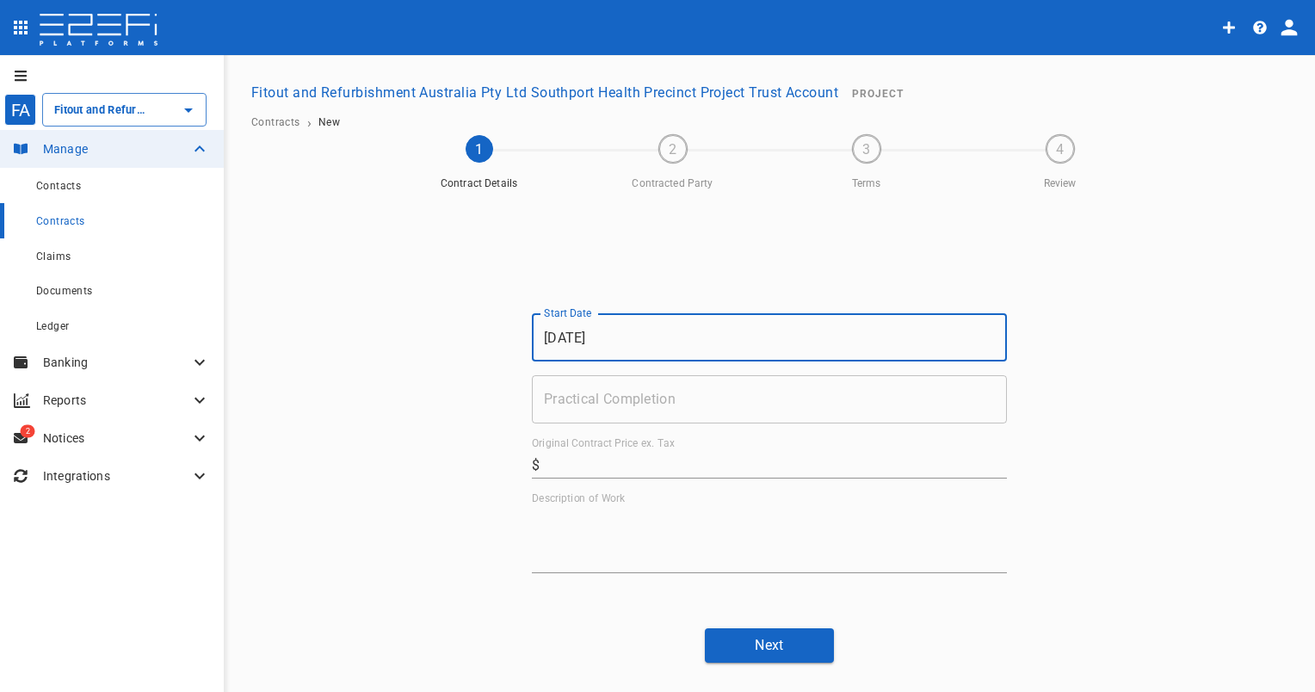
click at [619, 343] on input "[DATE]" at bounding box center [769, 337] width 475 height 48
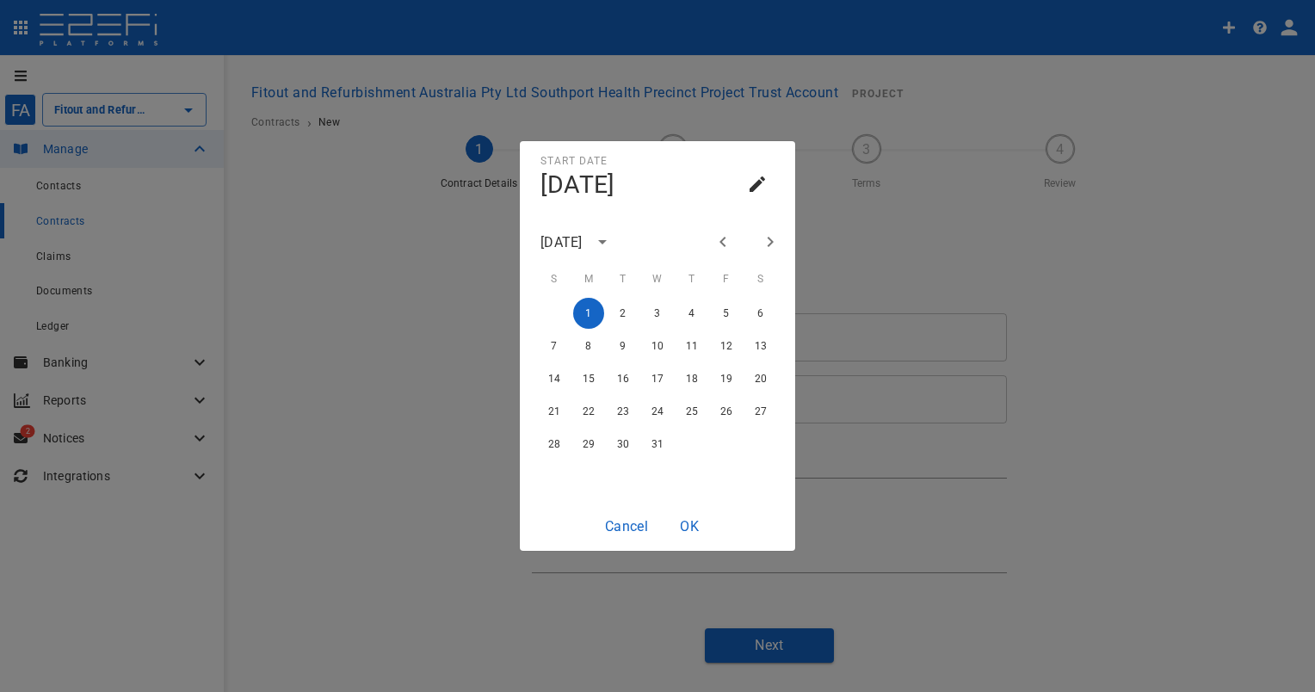
click at [760, 240] on icon "Next month" at bounding box center [770, 242] width 21 height 21
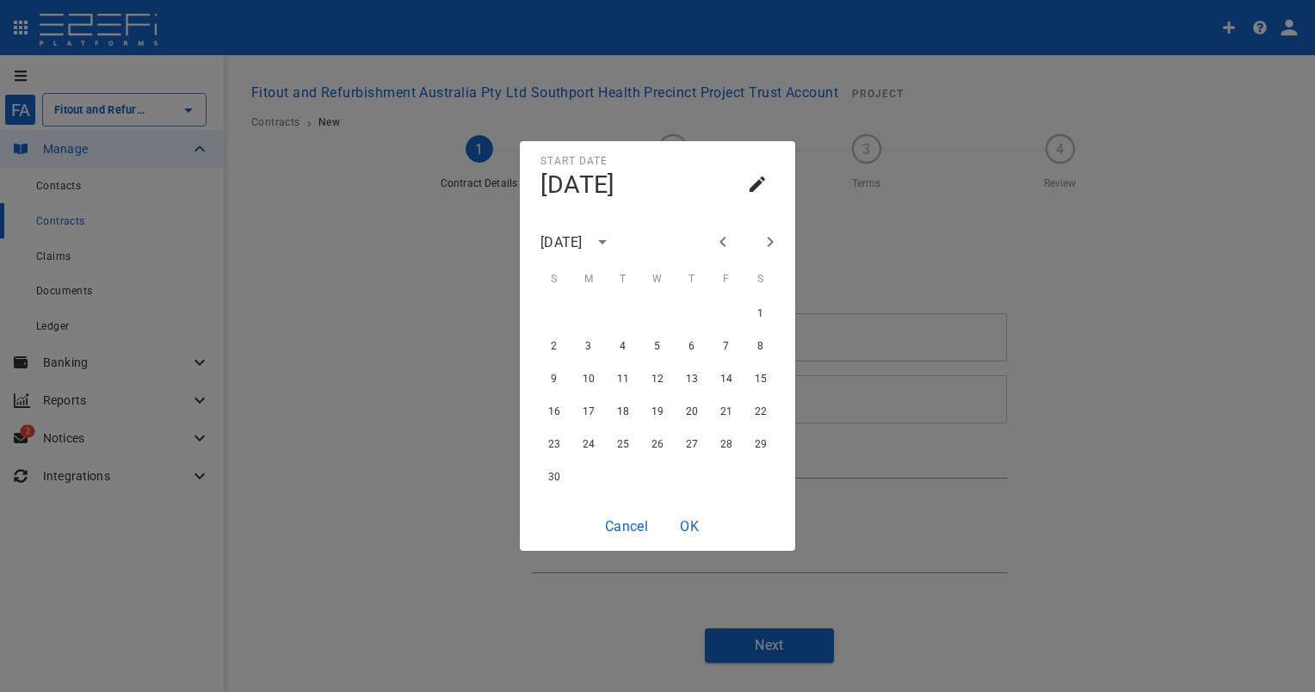
click at [760, 240] on icon "Next month" at bounding box center [770, 242] width 21 height 21
click at [584, 318] on button "1" at bounding box center [588, 313] width 31 height 31
type input "[DATE]"
click at [1103, 275] on div "Start Date Mon, [DATE] [DATE] S M T W T F S 1 2 3 4 5 6 7 8 9 10 11 12 13 14 15…" at bounding box center [657, 346] width 1315 height 692
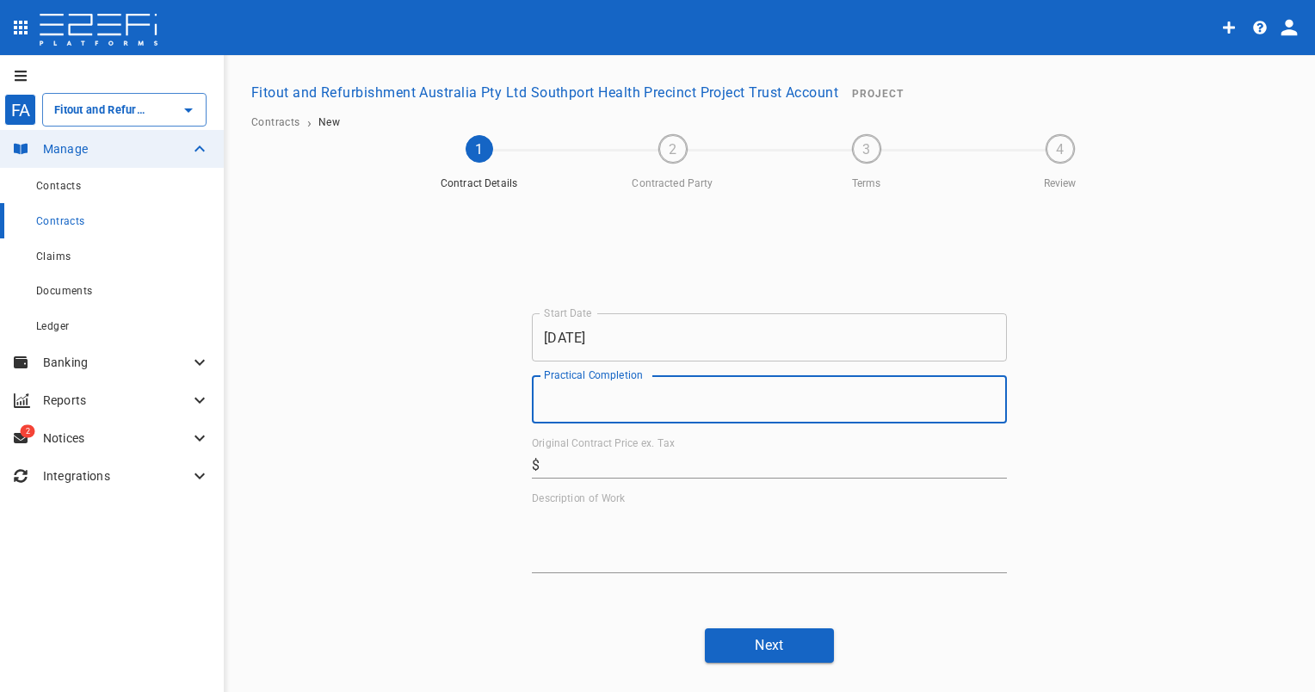
click at [646, 412] on input "Practical Completion" at bounding box center [769, 399] width 475 height 48
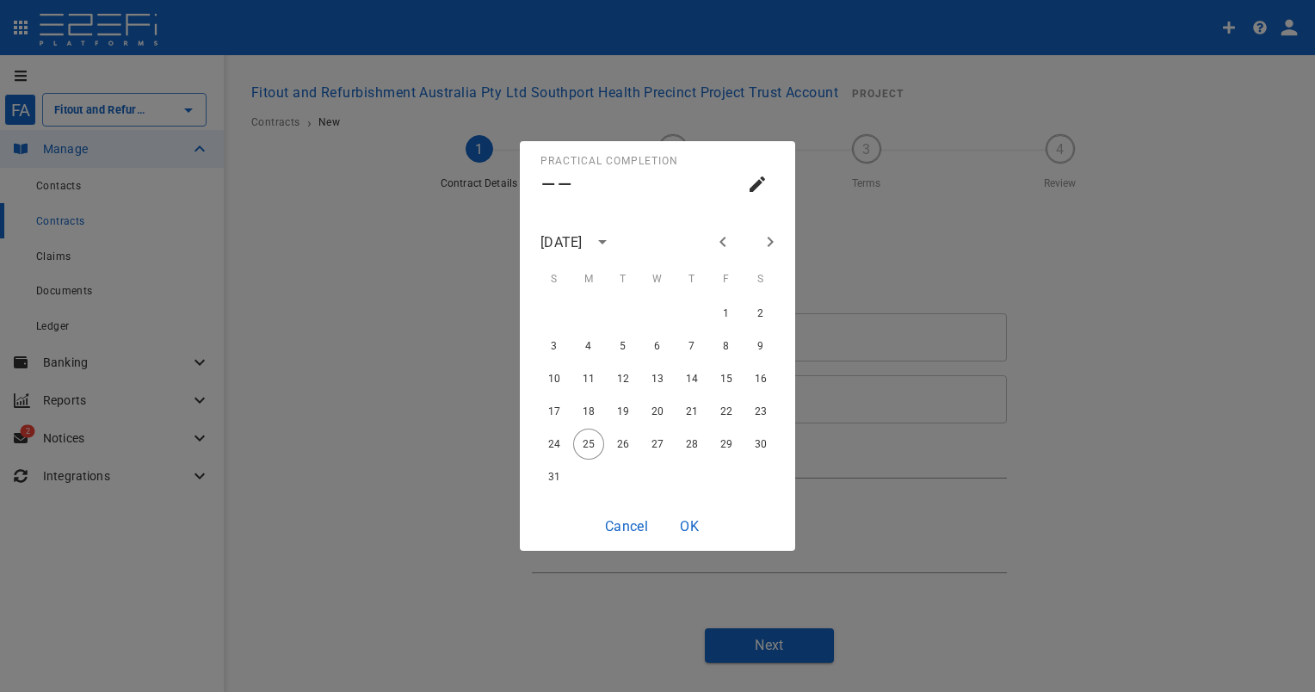
click at [613, 246] on icon "calendar view is open, switch to year view" at bounding box center [602, 242] width 21 height 21
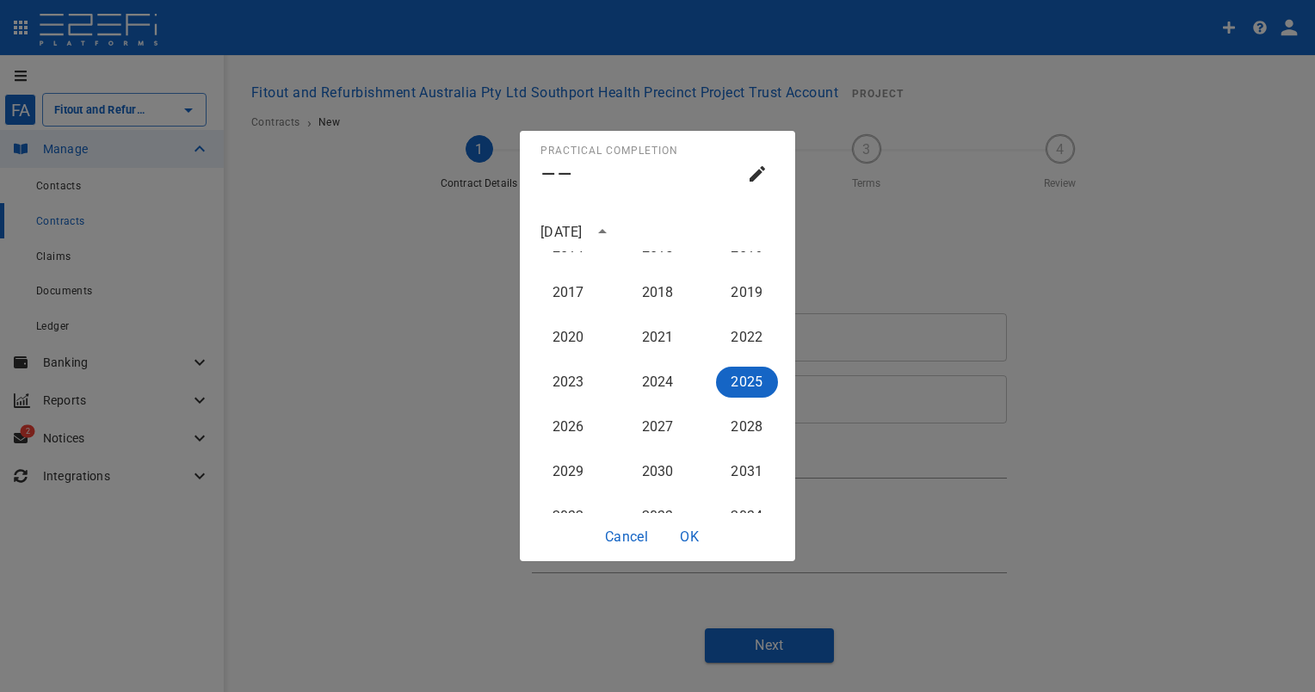
click at [738, 381] on button "2025" at bounding box center [747, 382] width 62 height 31
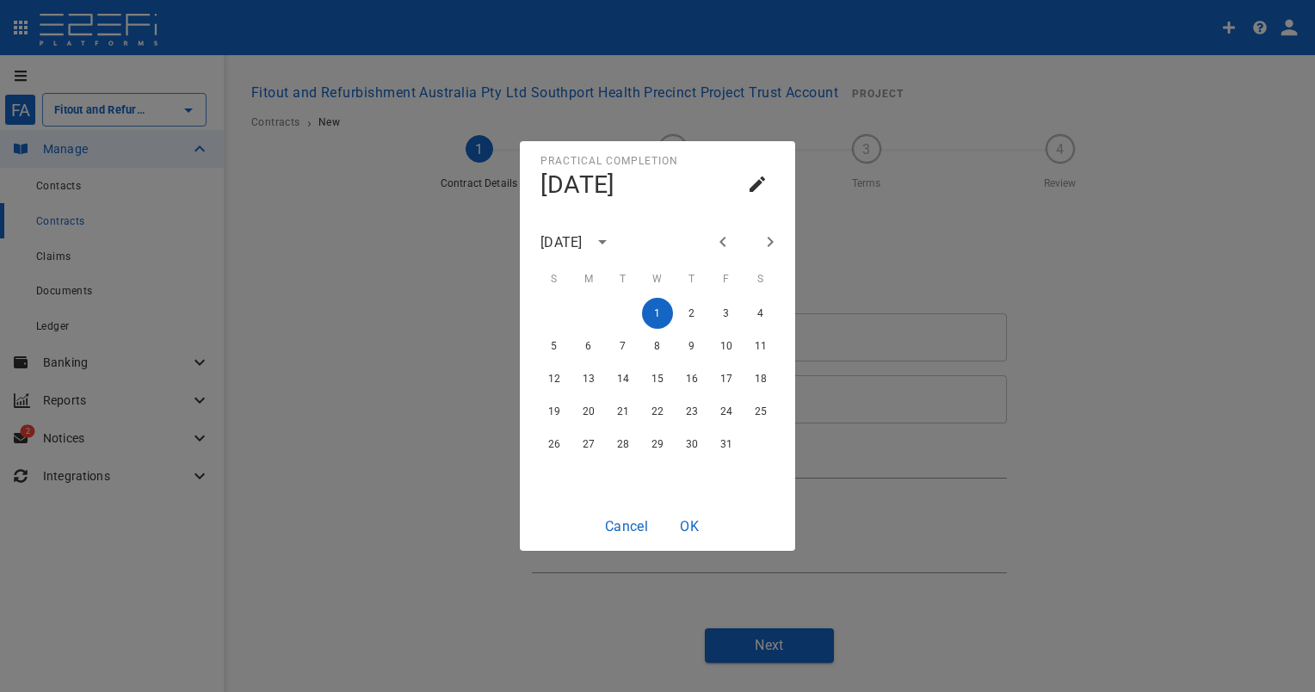
click at [766, 238] on icon "Next month" at bounding box center [770, 242] width 21 height 21
click at [697, 442] on button "27" at bounding box center [692, 444] width 31 height 31
type input "[DATE]"
click at [696, 539] on button "OK" at bounding box center [689, 527] width 55 height 34
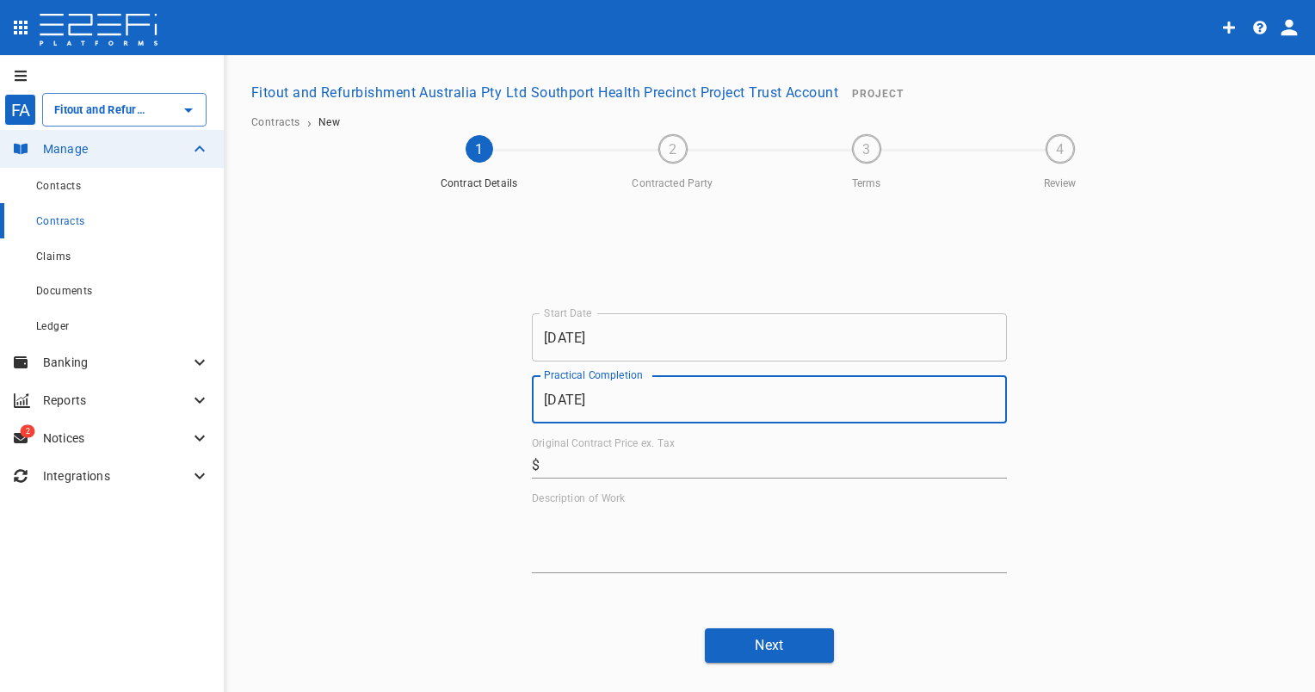
click at [650, 465] on input "Original Contract Price ex. Tax" at bounding box center [777, 465] width 460 height 28
